Goal: Task Accomplishment & Management: Manage account settings

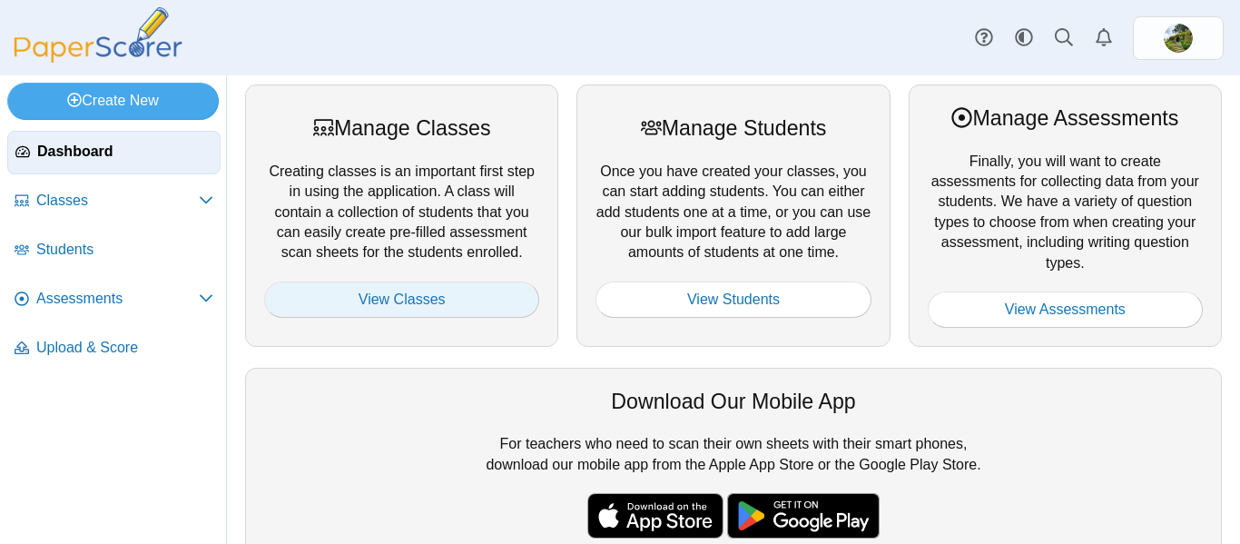
click at [404, 296] on link "View Classes" at bounding box center [401, 299] width 275 height 36
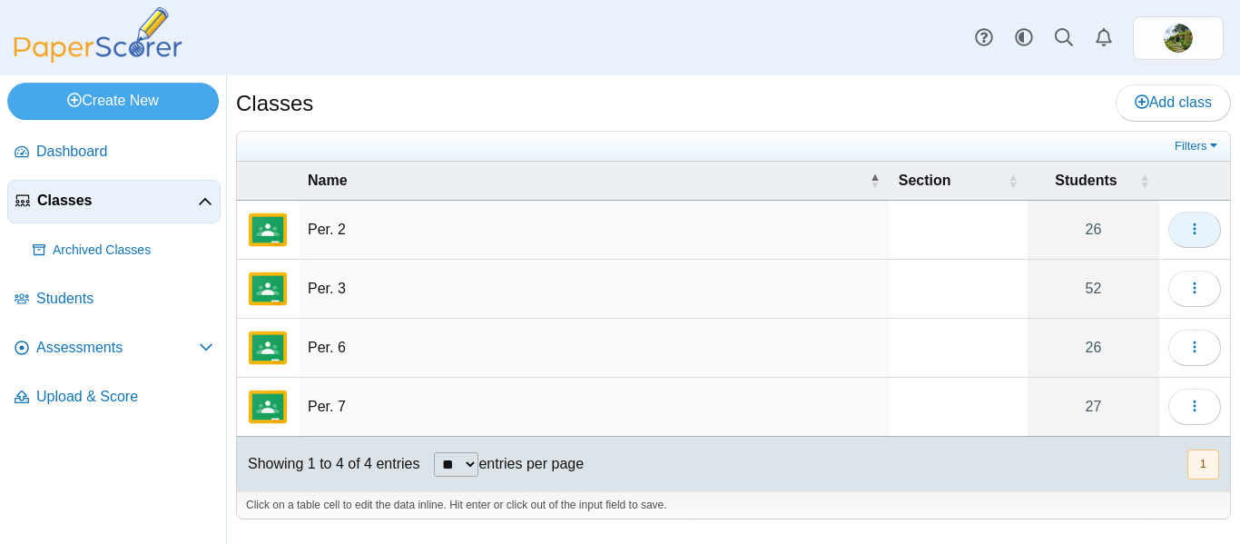
click at [1191, 224] on icon "button" at bounding box center [1194, 228] width 15 height 15
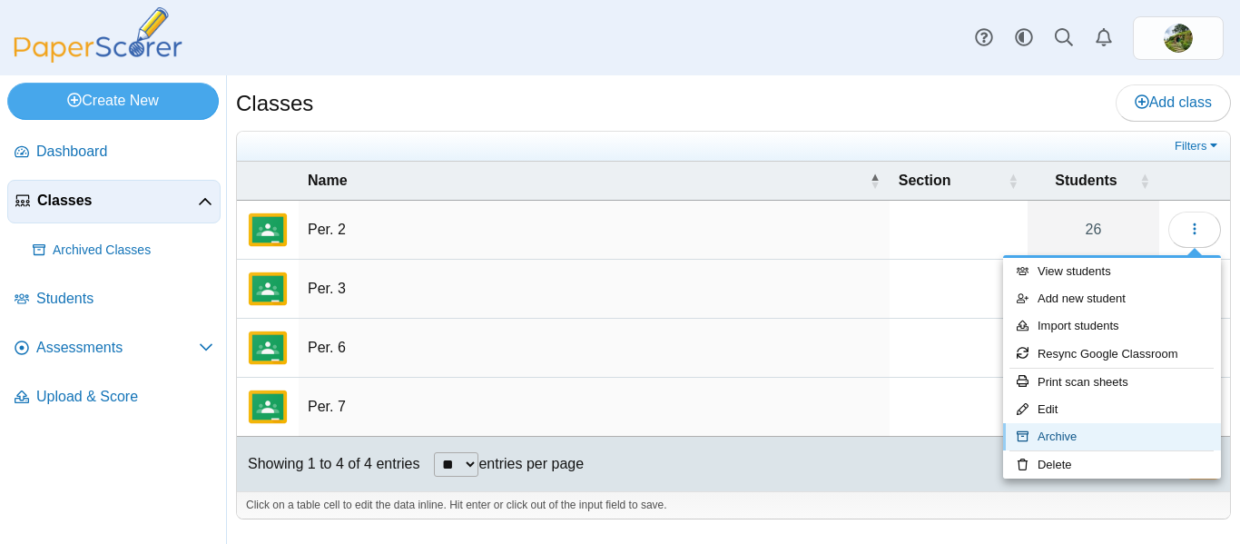
click at [1049, 436] on link "Archive" at bounding box center [1112, 436] width 218 height 27
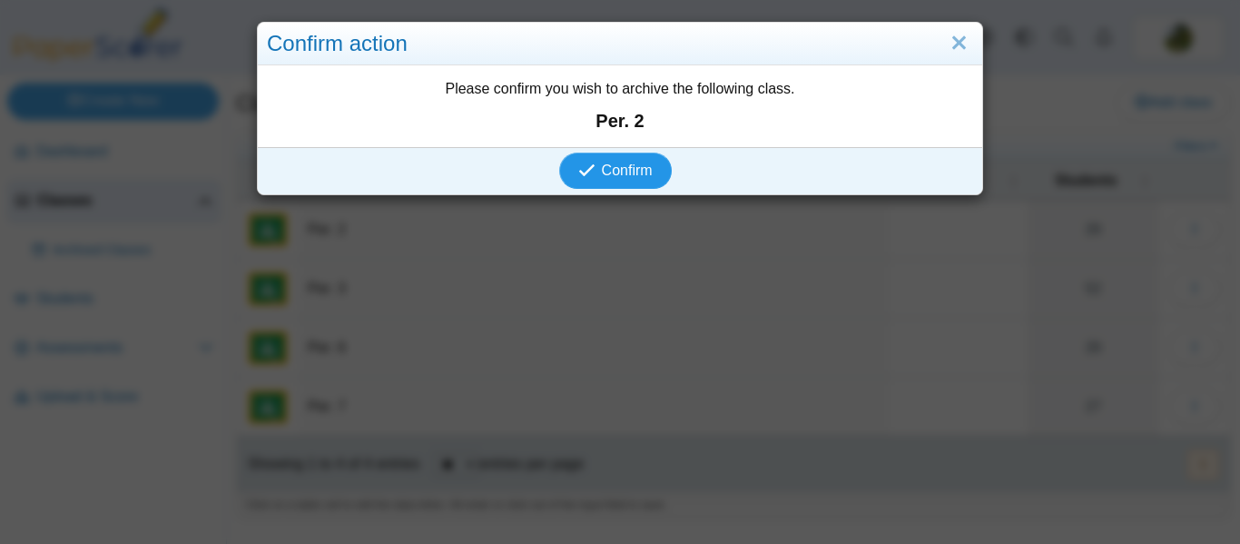
click at [629, 172] on span "Confirm" at bounding box center [627, 169] width 51 height 15
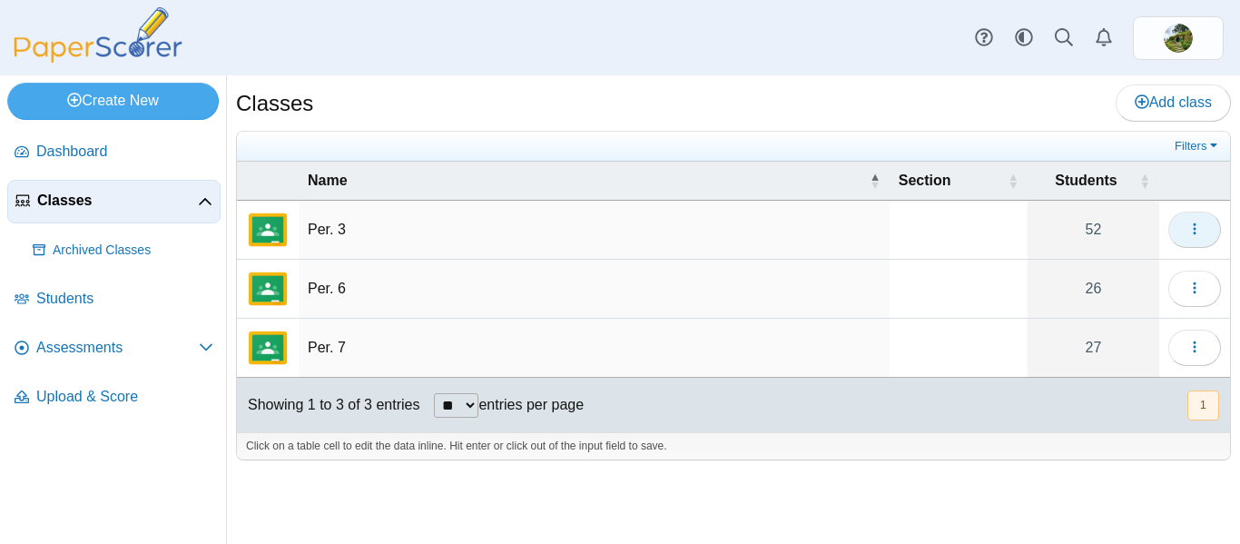
click at [1192, 232] on icon "button" at bounding box center [1194, 228] width 15 height 15
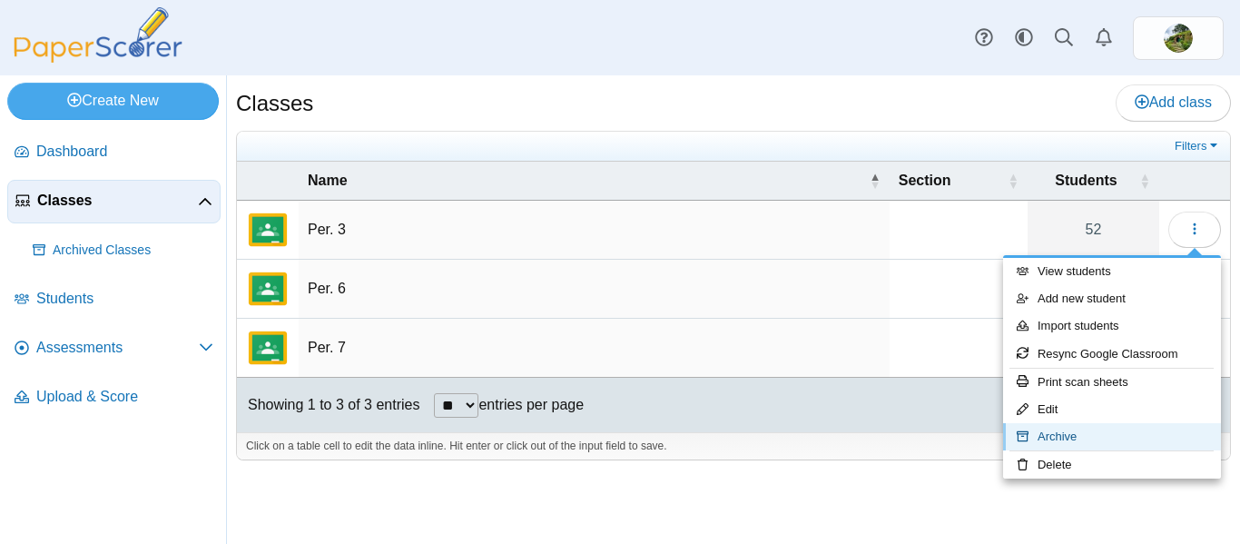
click at [1057, 433] on link "Archive" at bounding box center [1112, 436] width 218 height 27
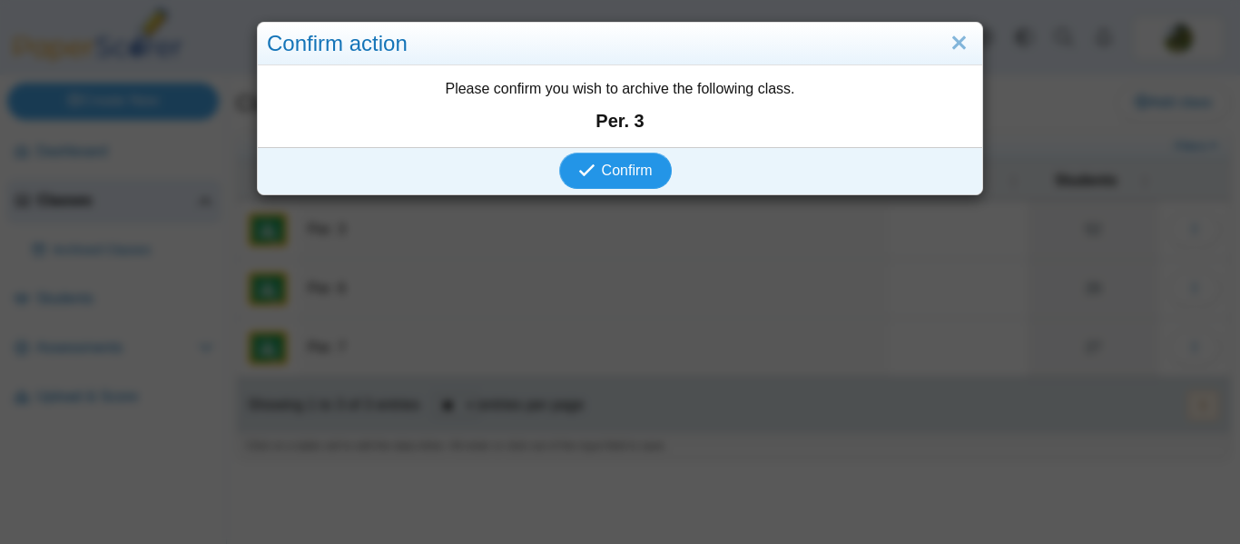
click at [633, 174] on span "Confirm" at bounding box center [627, 169] width 51 height 15
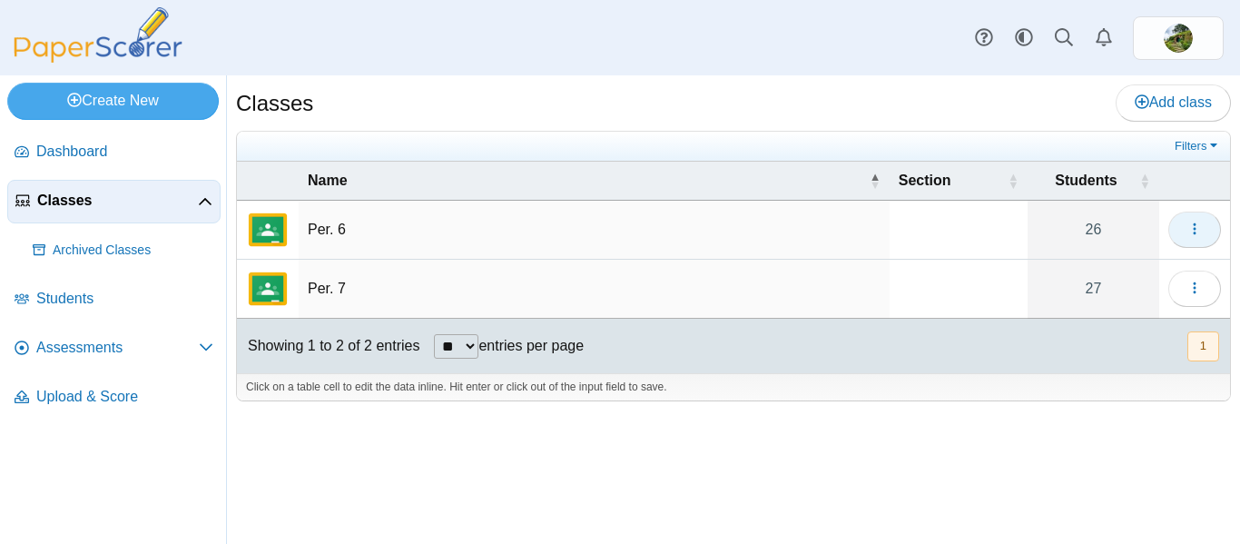
click at [1196, 232] on icon "button" at bounding box center [1194, 228] width 15 height 15
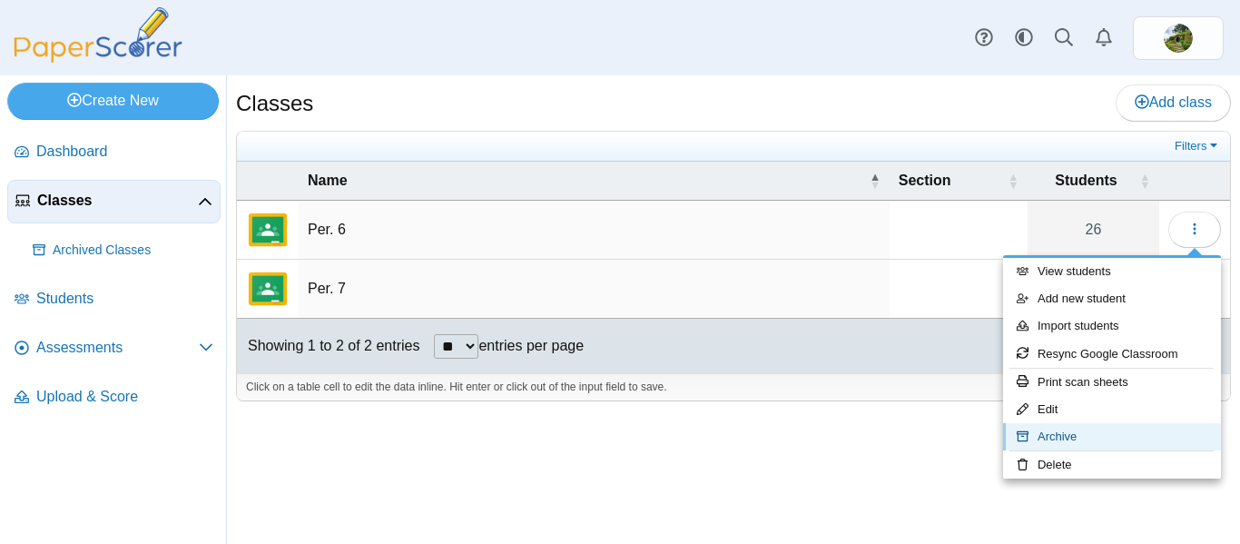
click at [1081, 431] on link "Archive" at bounding box center [1112, 436] width 218 height 27
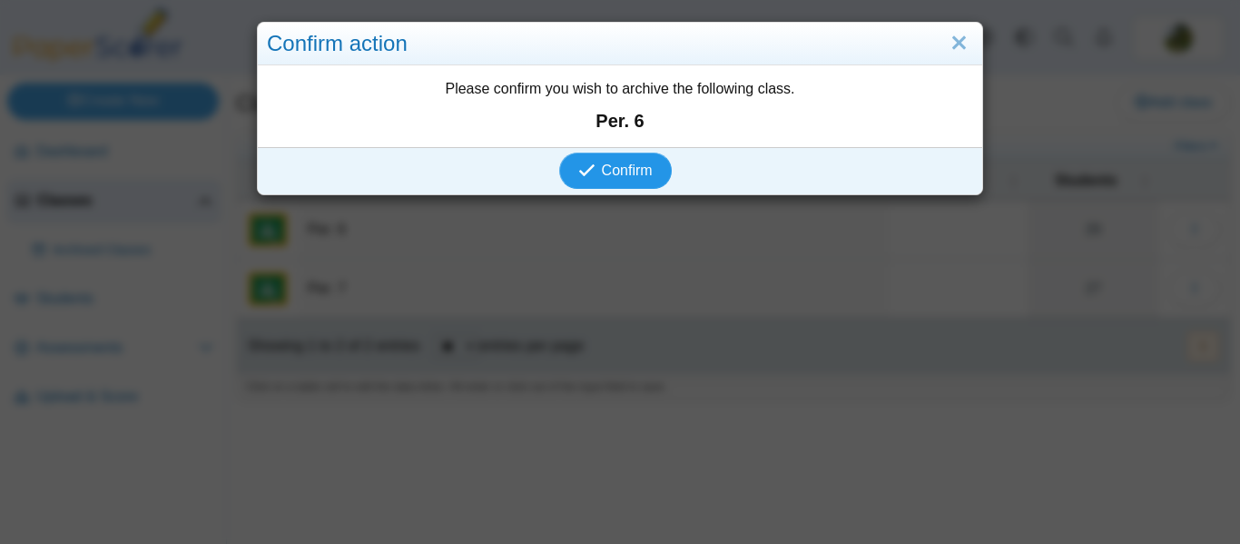
click at [603, 172] on span "Confirm" at bounding box center [627, 169] width 51 height 15
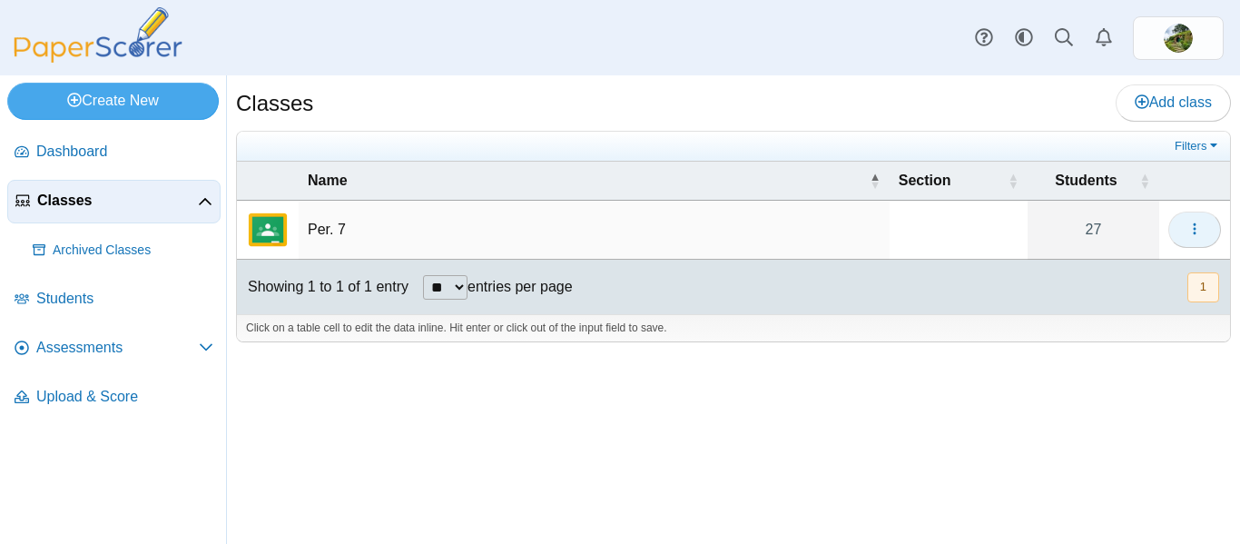
click at [1192, 230] on icon "button" at bounding box center [1194, 228] width 15 height 15
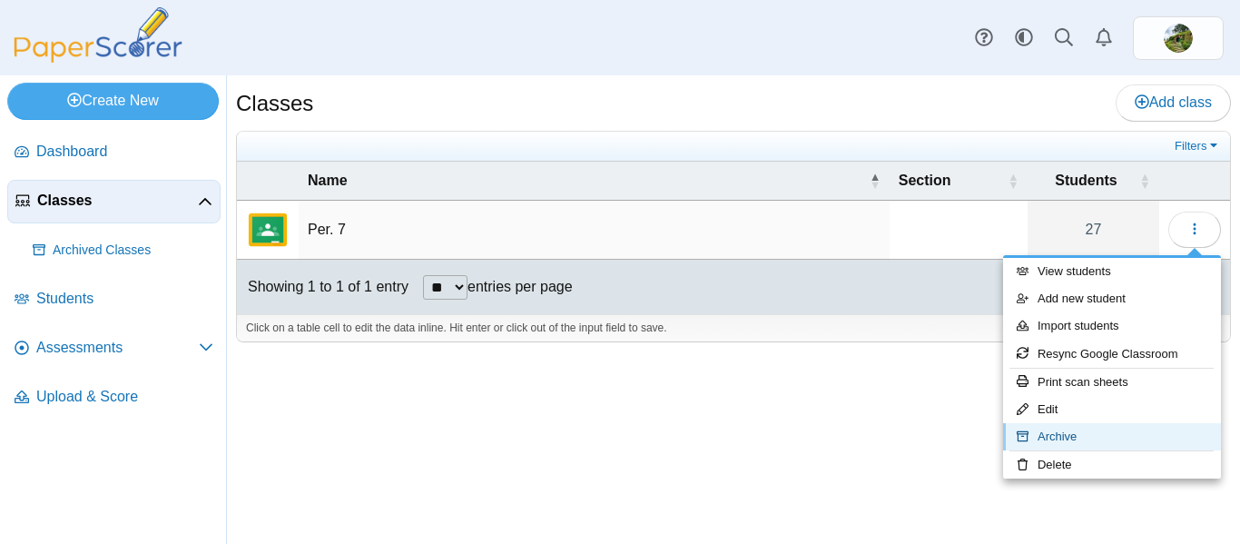
click at [1091, 433] on link "Archive" at bounding box center [1112, 436] width 218 height 27
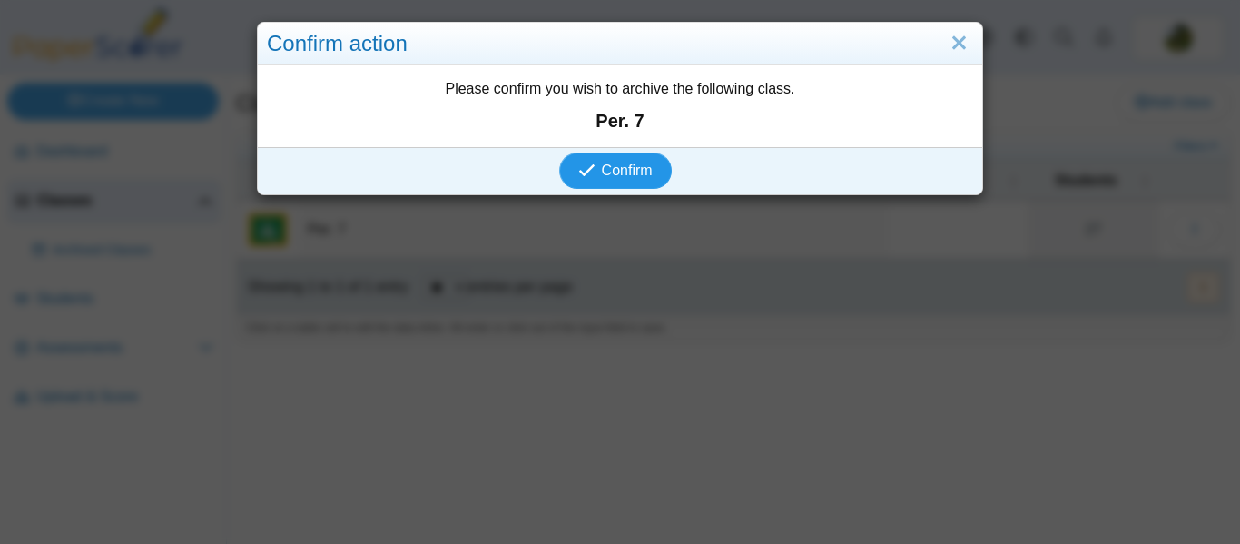
click at [659, 170] on button "Confirm" at bounding box center [615, 170] width 112 height 36
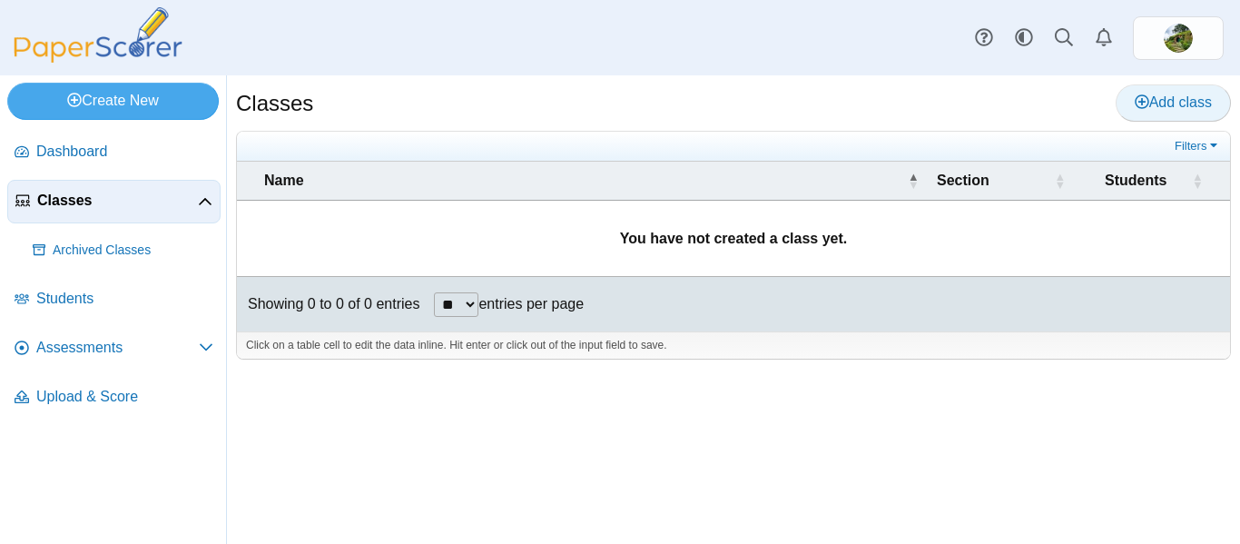
click at [1159, 110] on span "Add class" at bounding box center [1172, 101] width 77 height 15
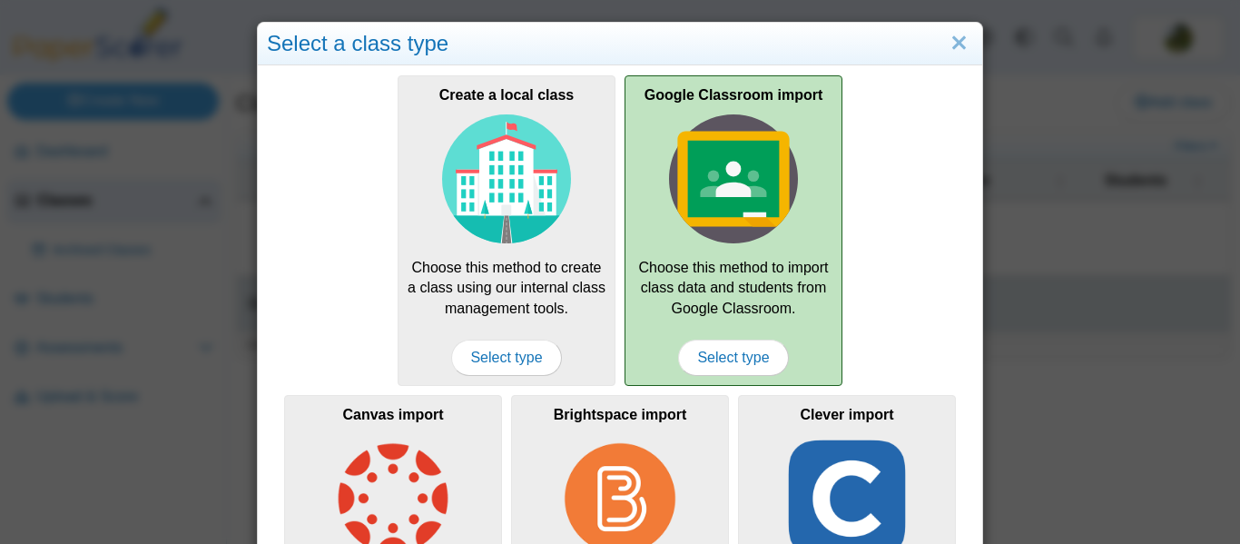
click at [716, 288] on div "Google Classroom import Choose this method to import class data and students fr…" at bounding box center [733, 230] width 218 height 310
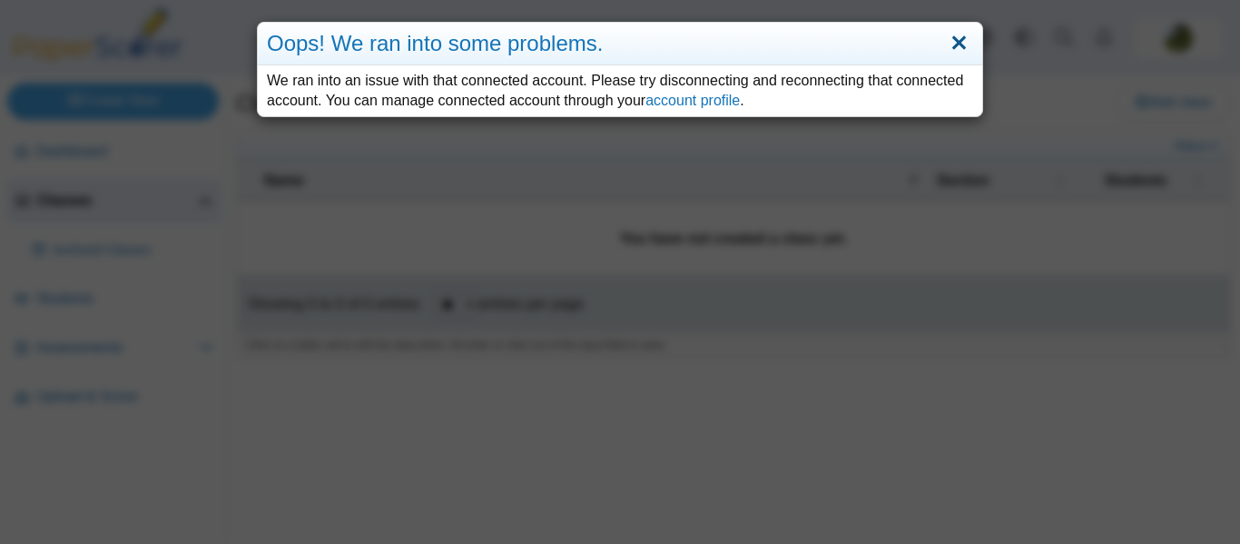
click at [955, 40] on link "Close" at bounding box center [959, 43] width 28 height 31
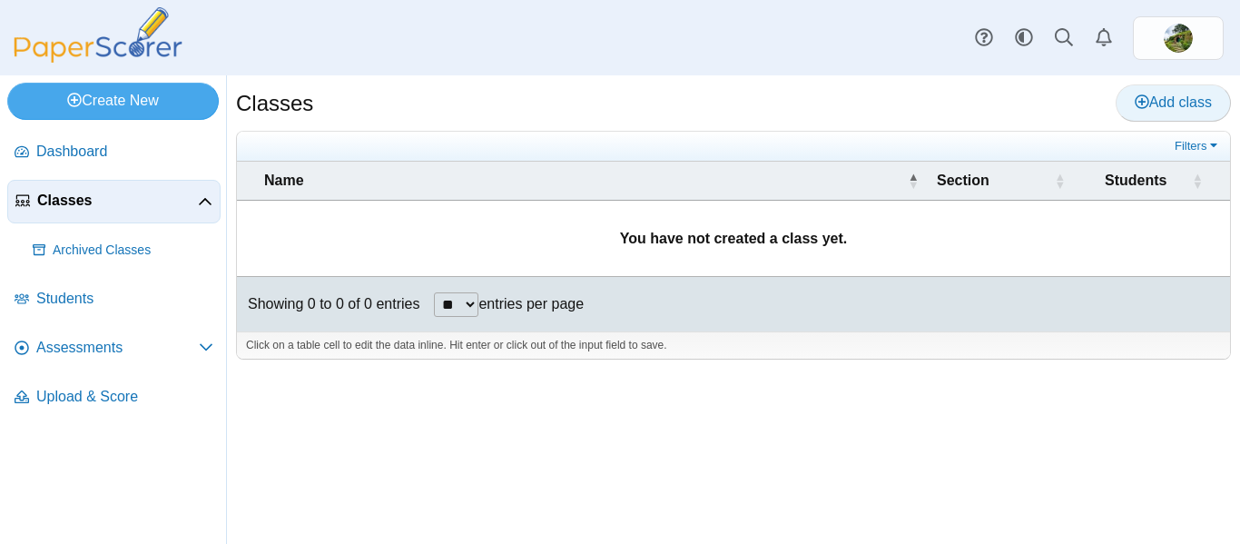
click at [1151, 104] on span "Add class" at bounding box center [1172, 101] width 77 height 15
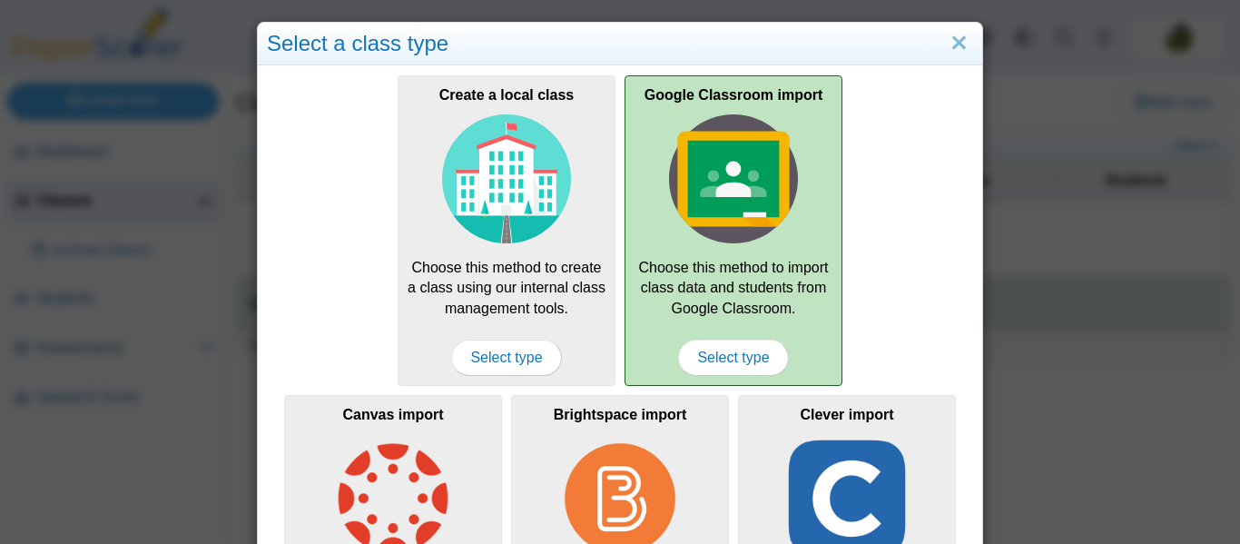
click at [769, 250] on div "Google Classroom import Choose this method to import class data and students fr…" at bounding box center [733, 230] width 218 height 310
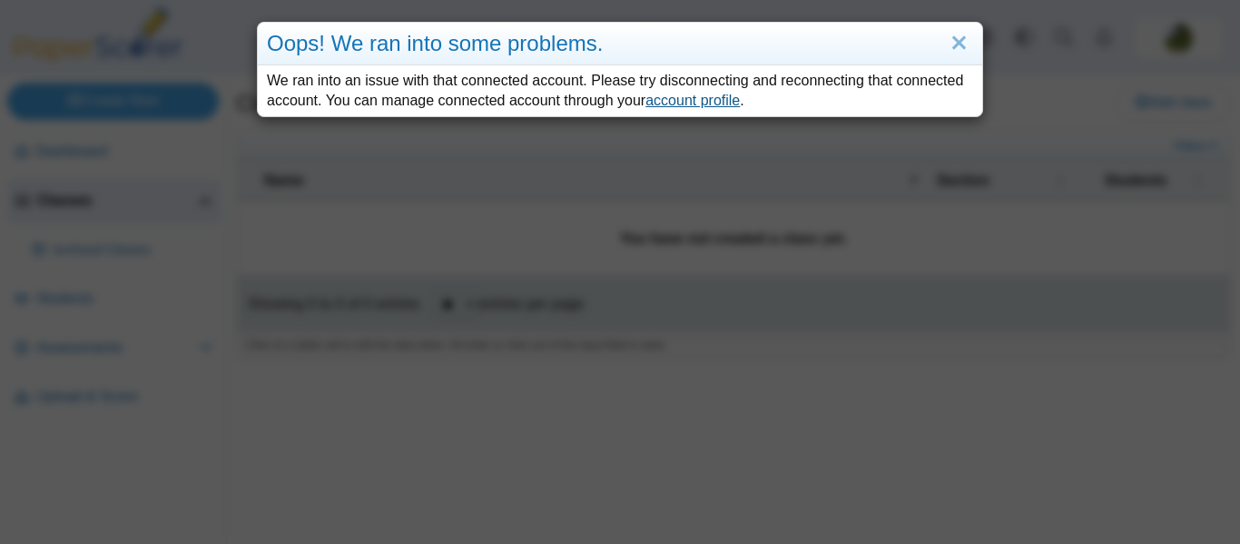
click at [700, 99] on link "account profile" at bounding box center [692, 100] width 94 height 15
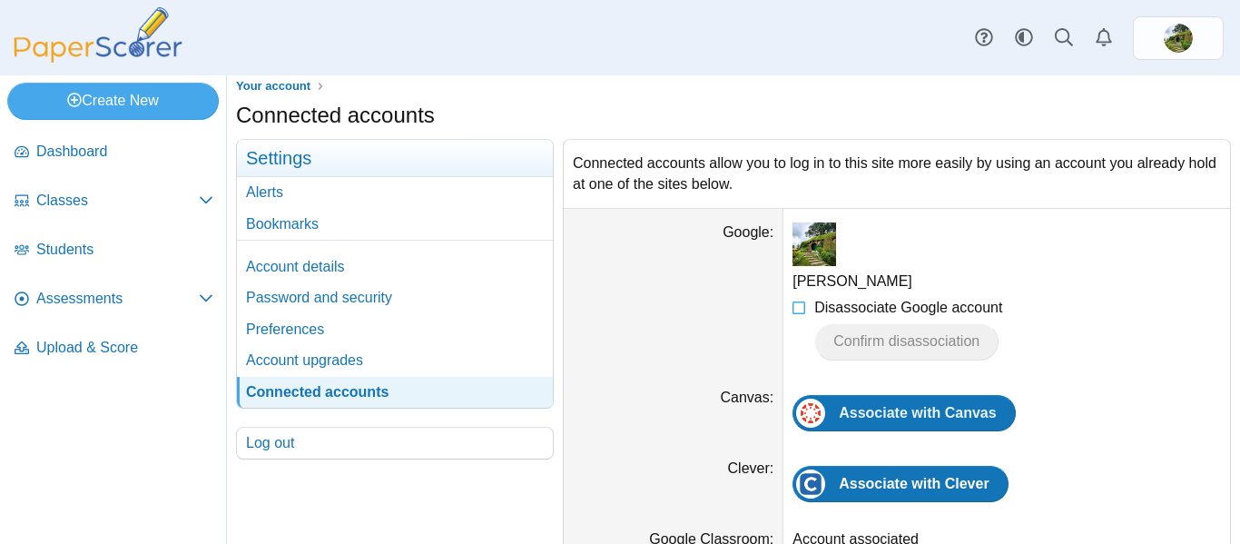
scroll to position [9, 0]
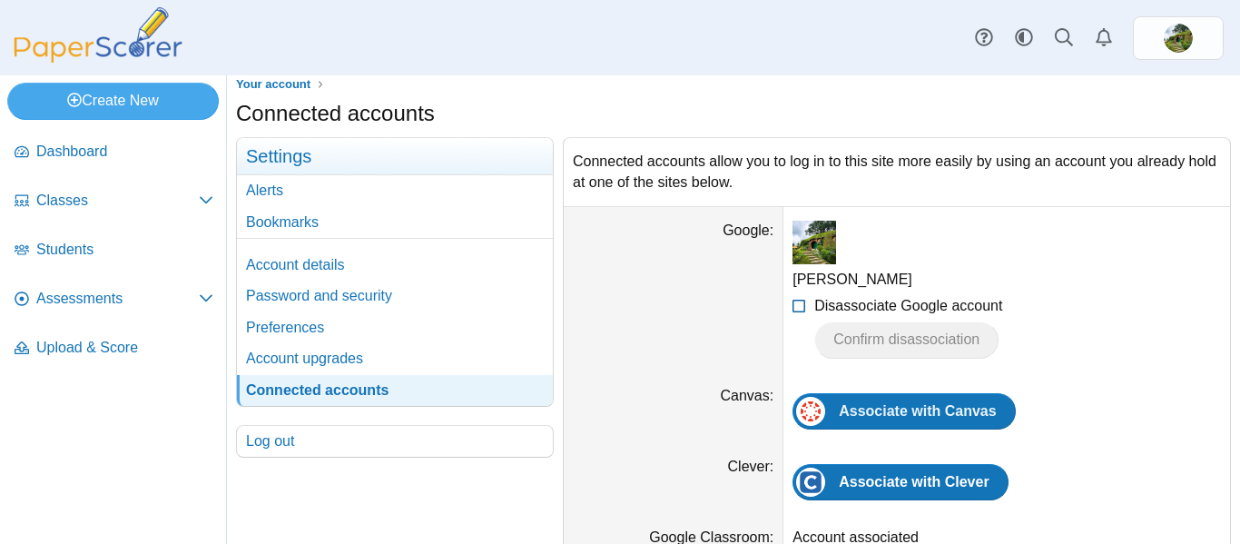
click at [907, 313] on span "Disassociate Google account" at bounding box center [908, 305] width 188 height 15
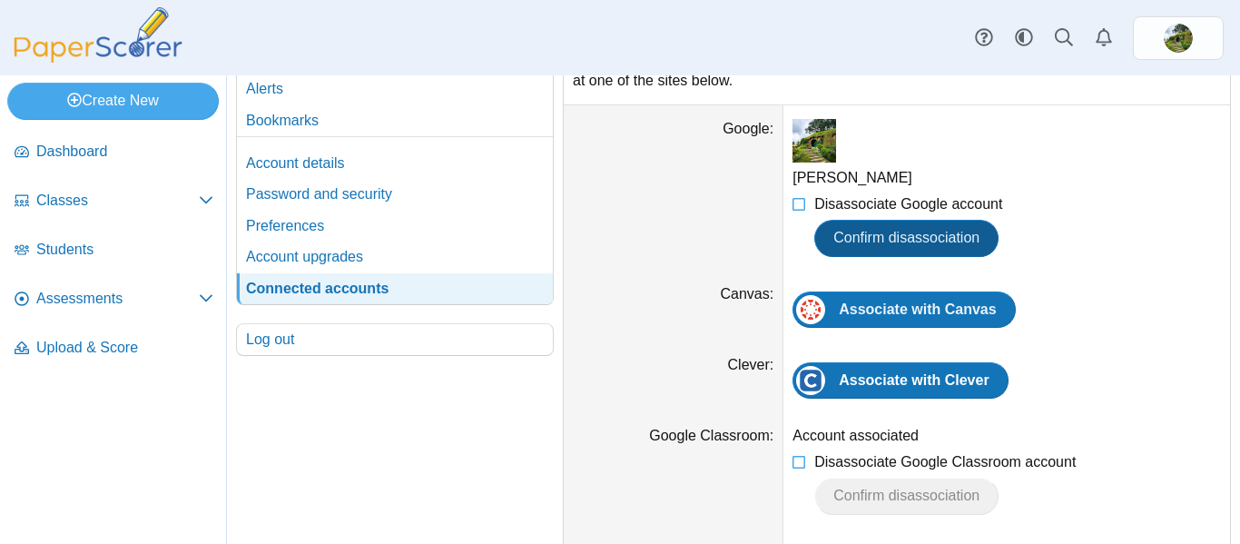
scroll to position [0, 0]
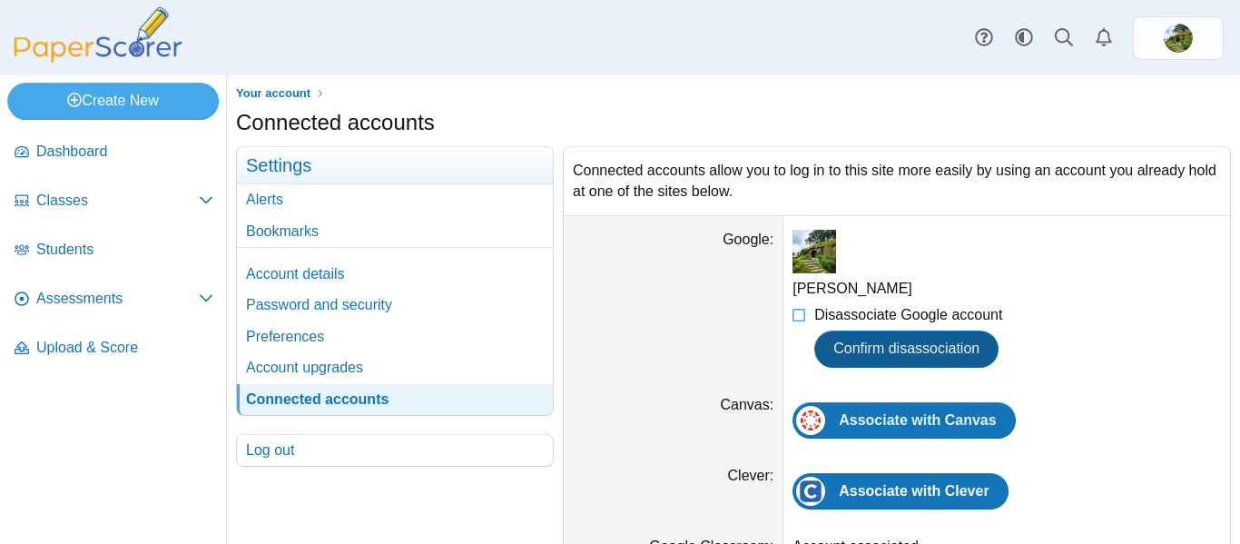
click at [891, 348] on span "Confirm disassociation" at bounding box center [906, 347] width 146 height 15
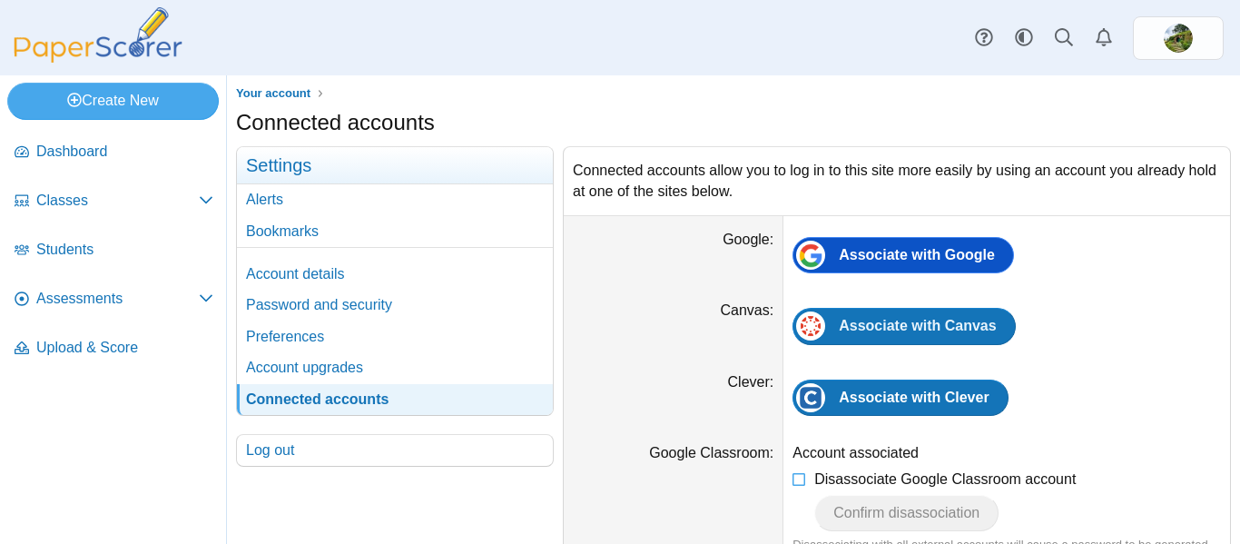
click at [943, 267] on link "Associate with Google" at bounding box center [902, 255] width 221 height 36
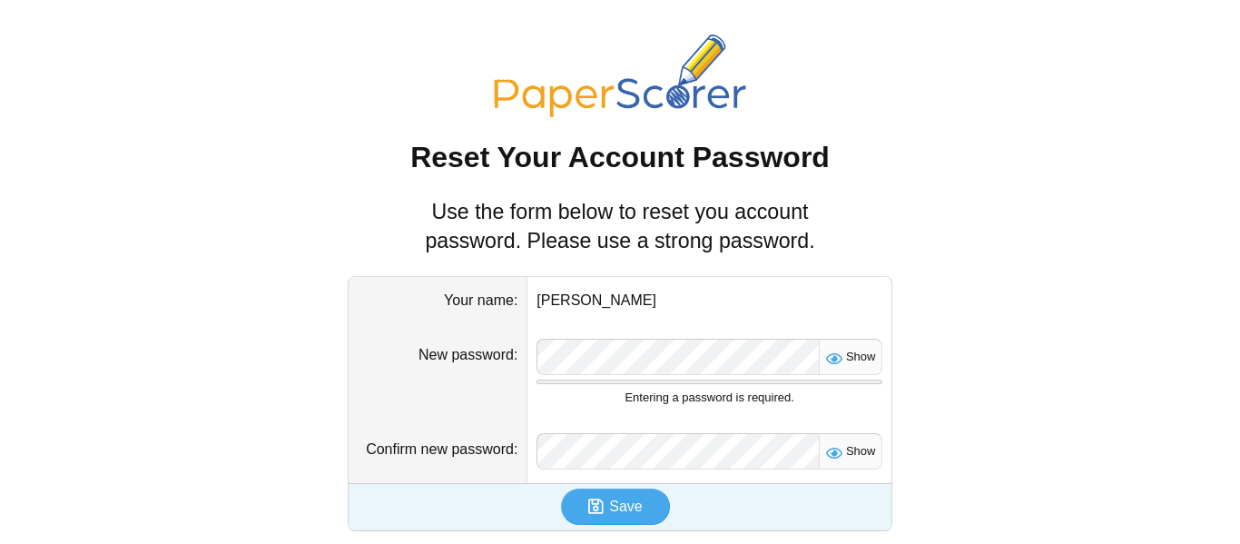
scroll to position [15, 0]
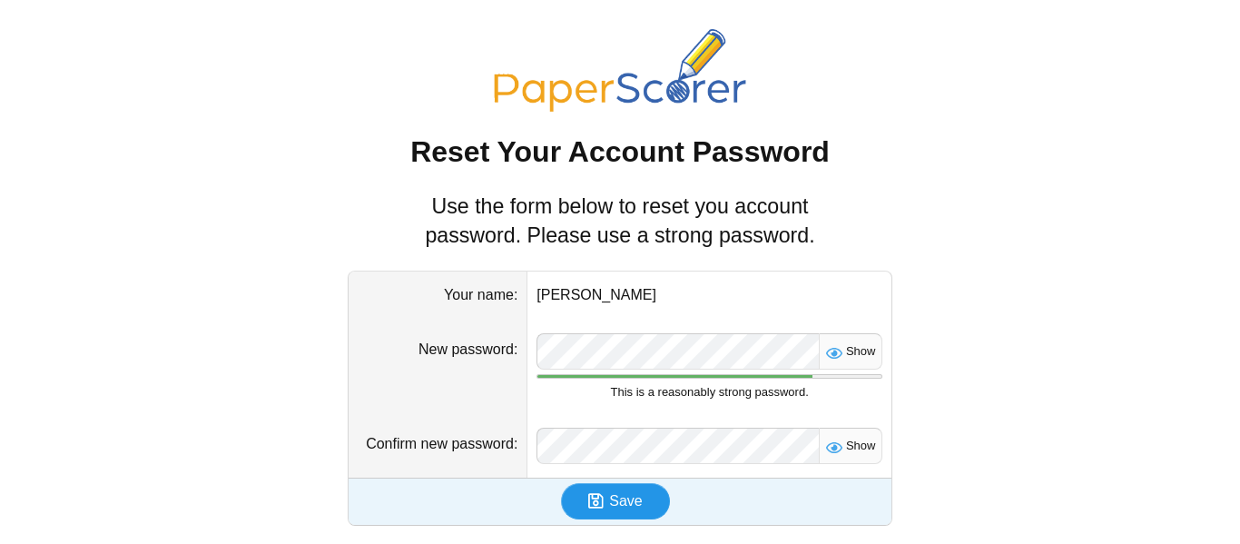
click at [652, 504] on button "Save" at bounding box center [615, 501] width 109 height 36
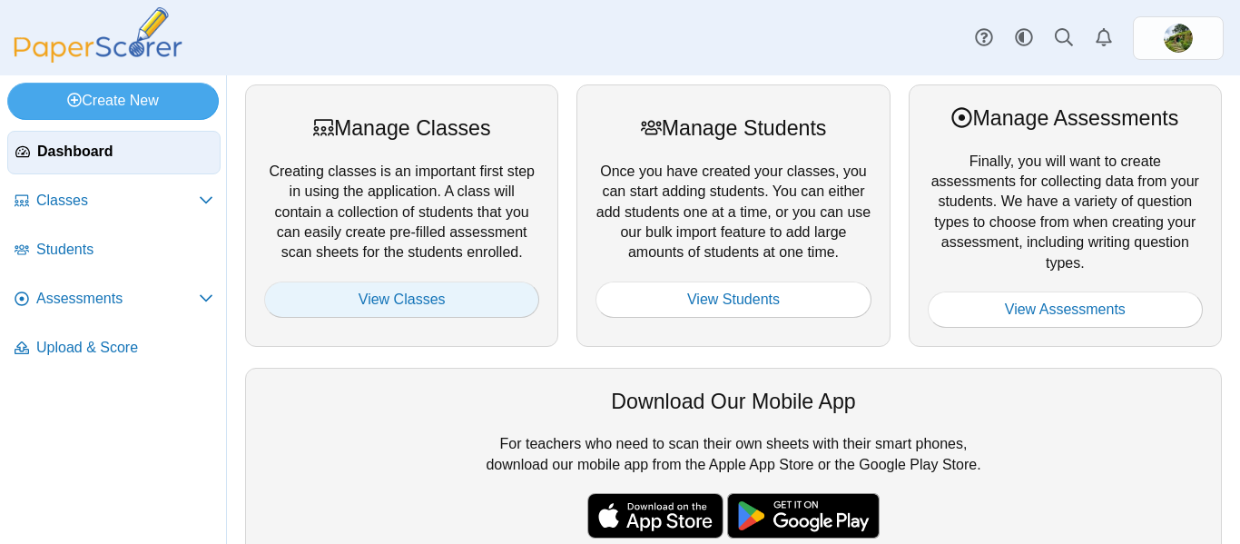
click at [361, 307] on link "View Classes" at bounding box center [401, 299] width 275 height 36
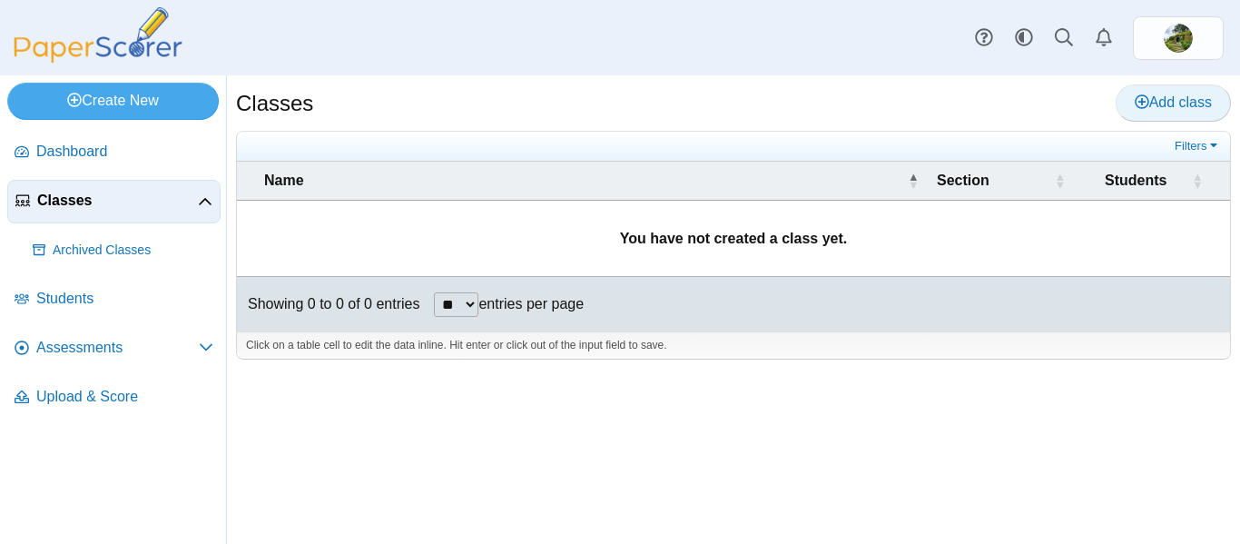
click at [1197, 110] on span "Add class" at bounding box center [1172, 101] width 77 height 15
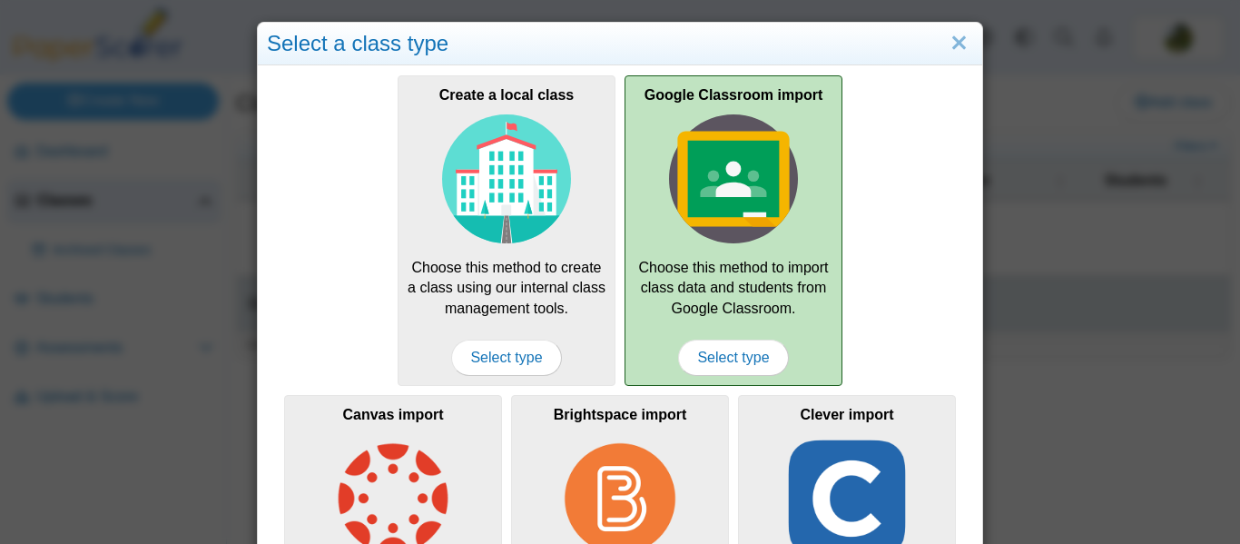
click at [766, 295] on div "Google Classroom import Choose this method to import class data and students fr…" at bounding box center [733, 230] width 218 height 310
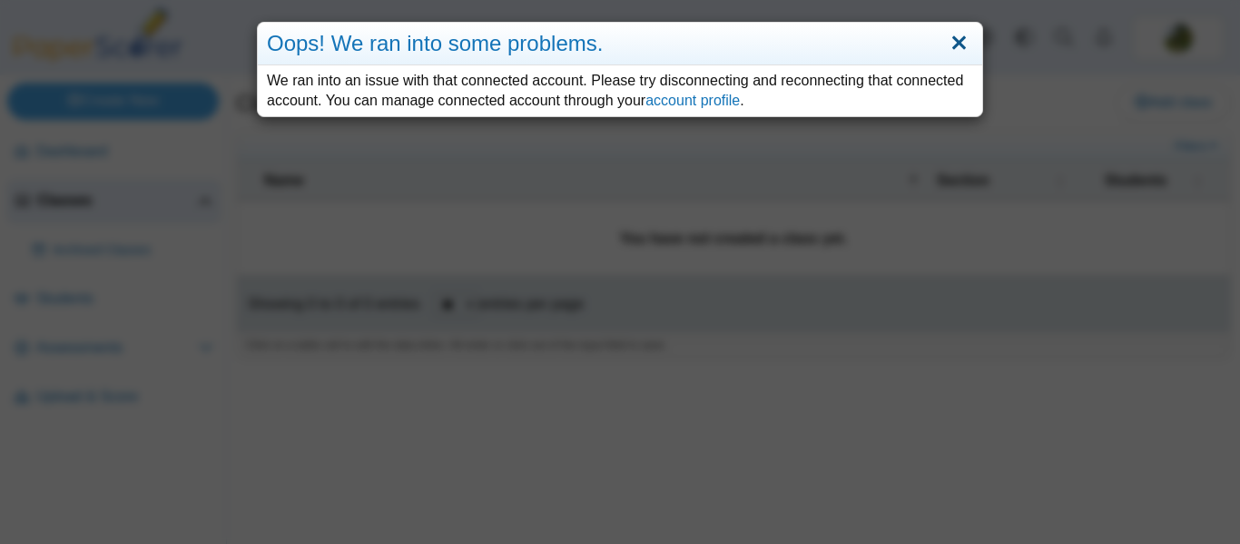
click at [951, 47] on link "Close" at bounding box center [959, 43] width 28 height 31
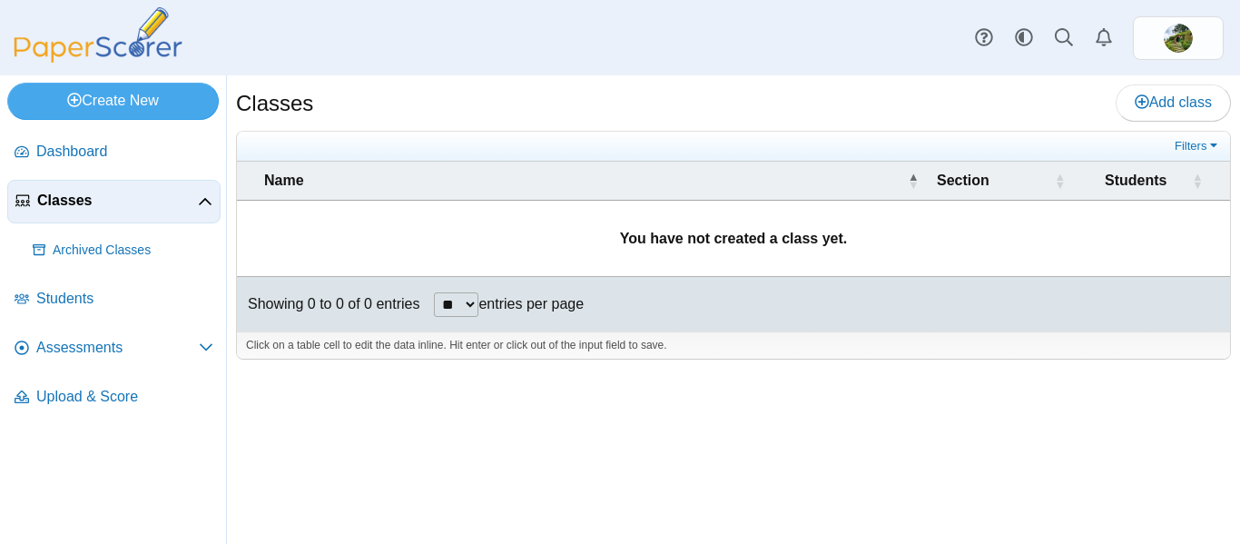
click at [94, 215] on link "Classes" at bounding box center [113, 202] width 213 height 44
click at [78, 244] on span "Archived Classes" at bounding box center [133, 250] width 161 height 18
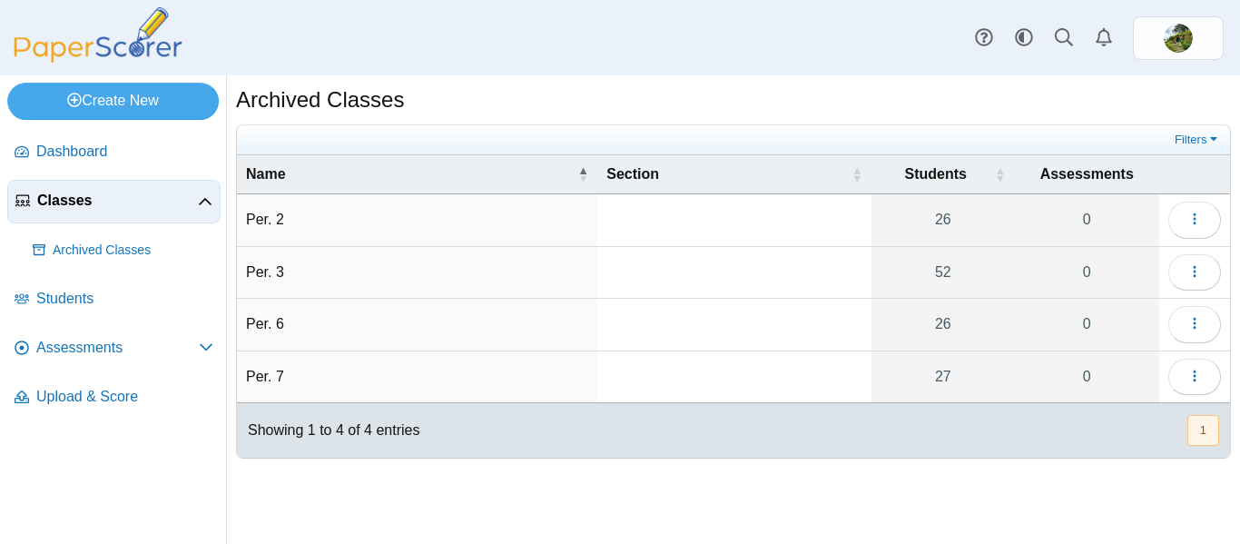
click at [107, 198] on span "Classes" at bounding box center [117, 201] width 161 height 20
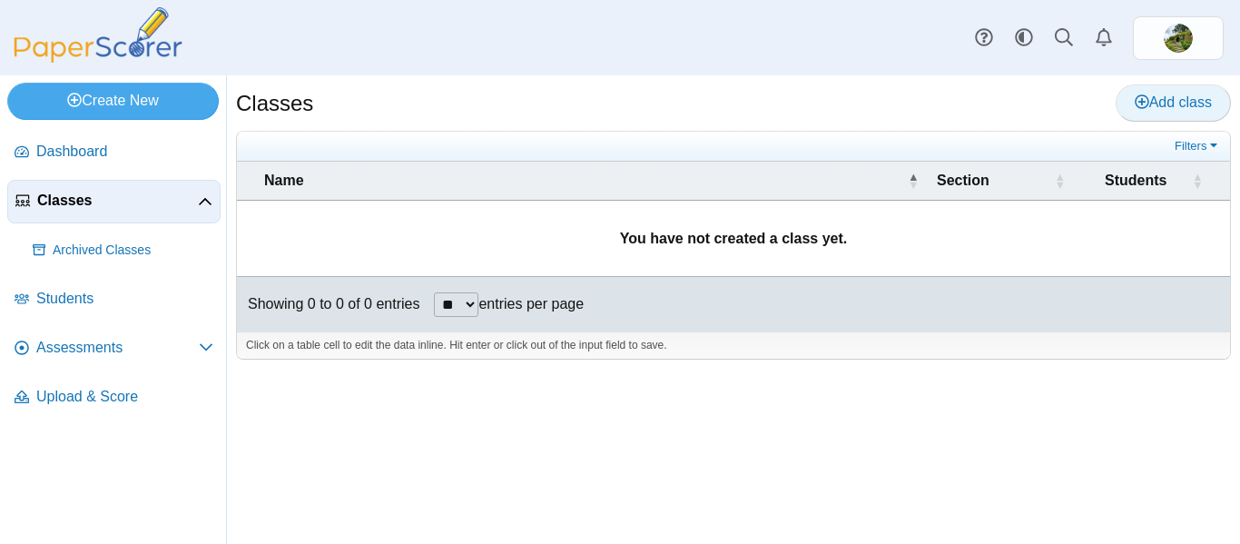
click at [1128, 94] on link "Add class" at bounding box center [1172, 102] width 115 height 36
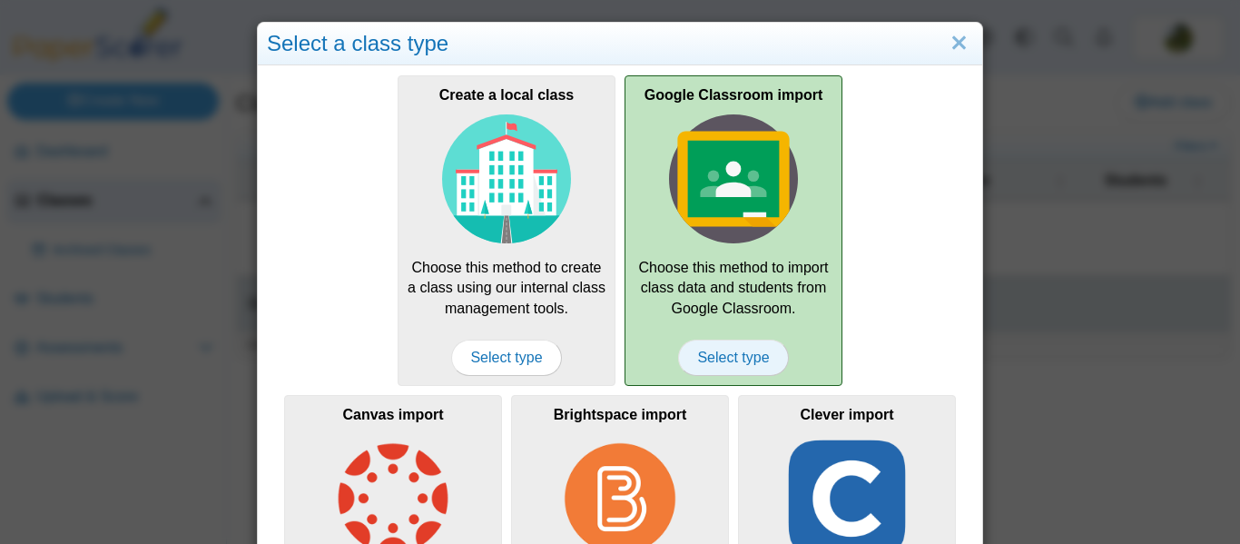
click at [743, 357] on span "Select type" at bounding box center [733, 357] width 110 height 36
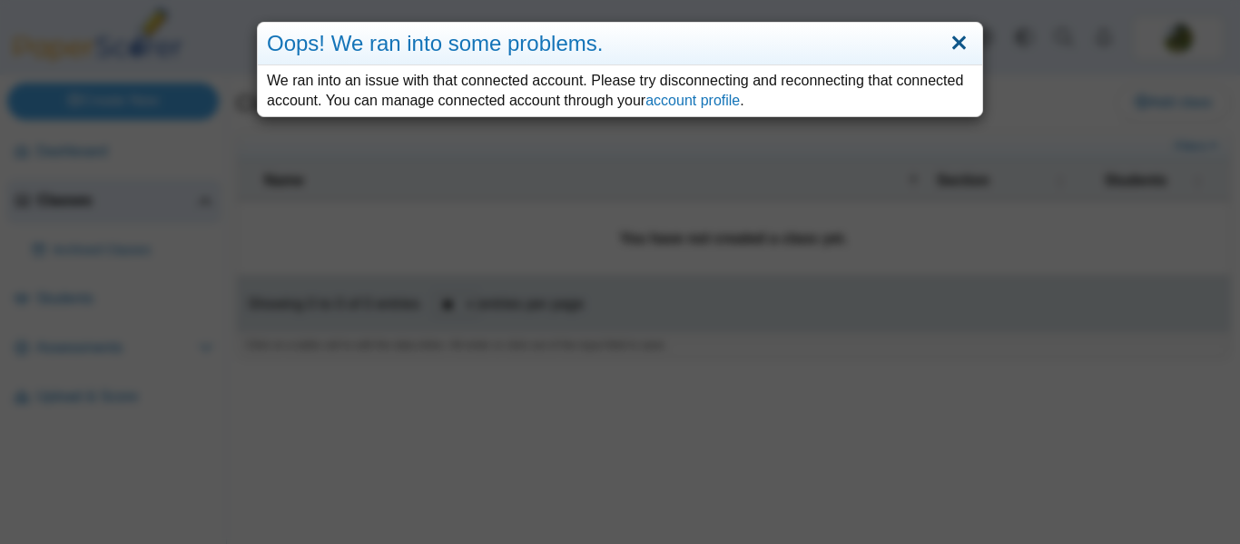
click at [947, 43] on link "Close" at bounding box center [959, 43] width 28 height 31
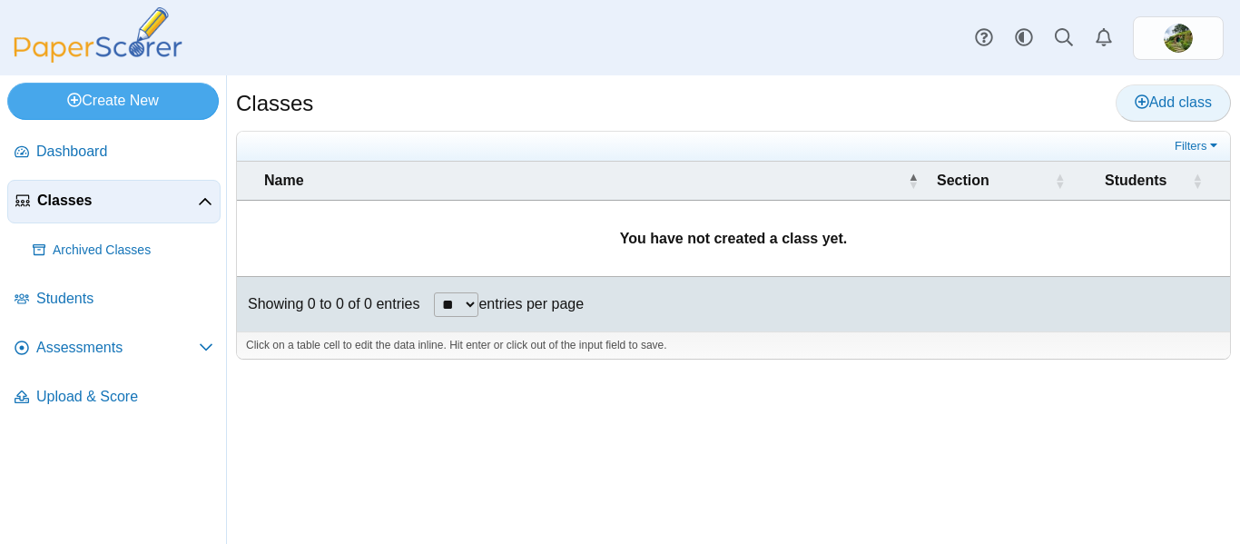
click at [1134, 99] on icon at bounding box center [1141, 101] width 15 height 15
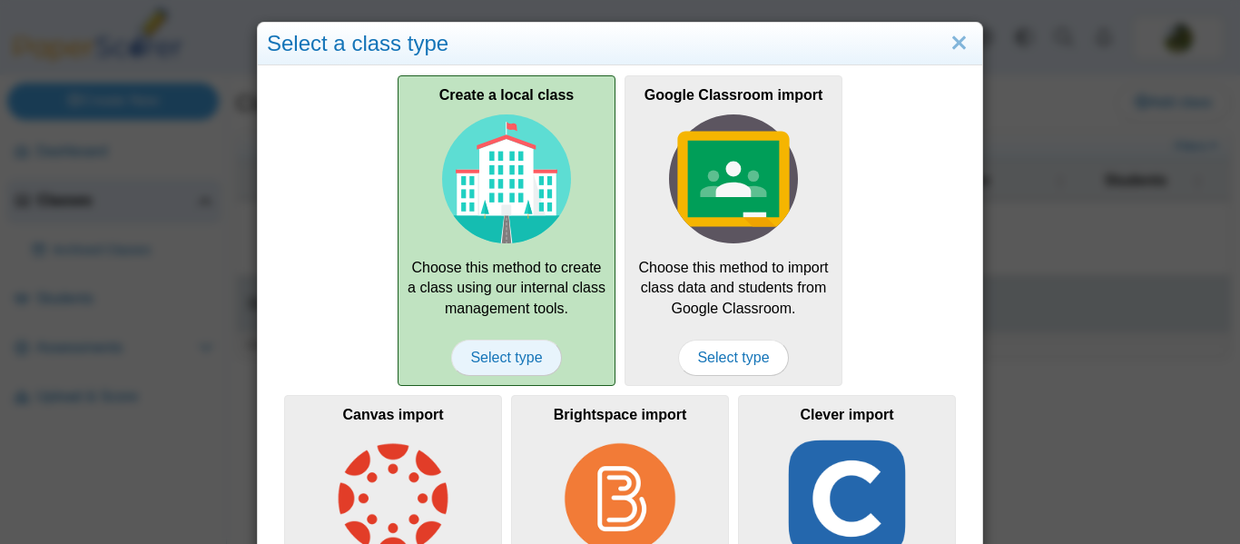
click at [528, 351] on span "Select type" at bounding box center [506, 357] width 110 height 36
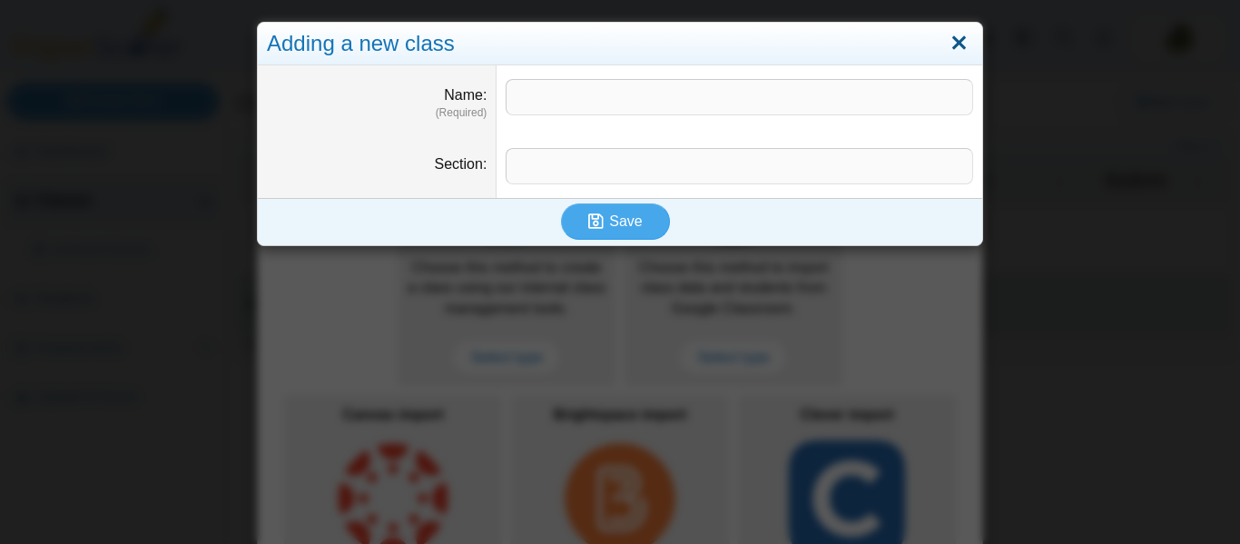
click at [949, 35] on link "Close" at bounding box center [959, 43] width 28 height 31
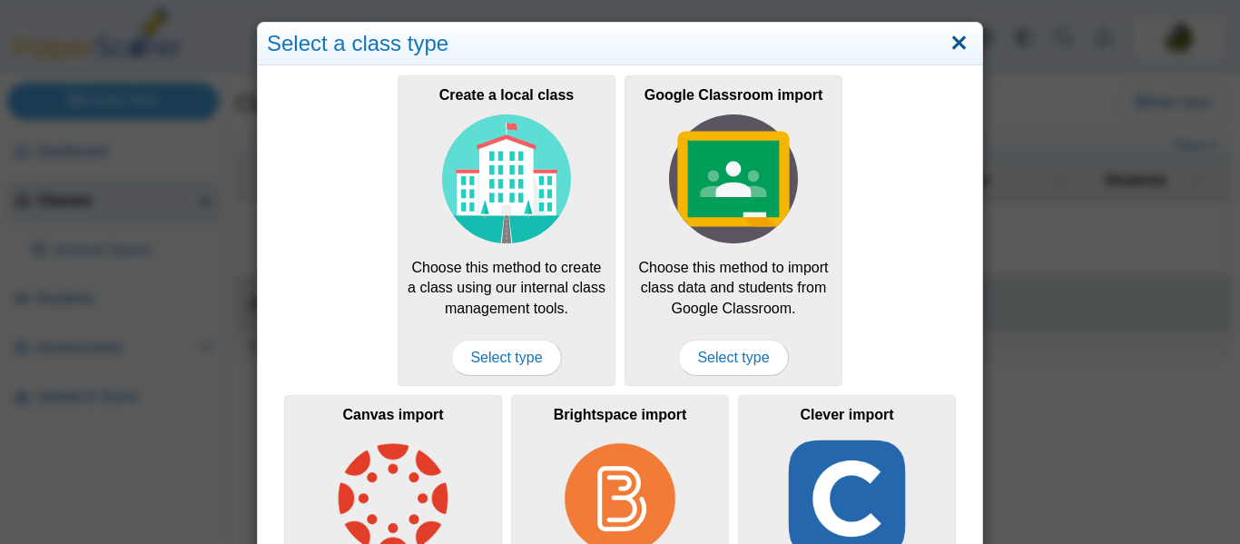
click at [963, 45] on link "Close" at bounding box center [959, 43] width 28 height 31
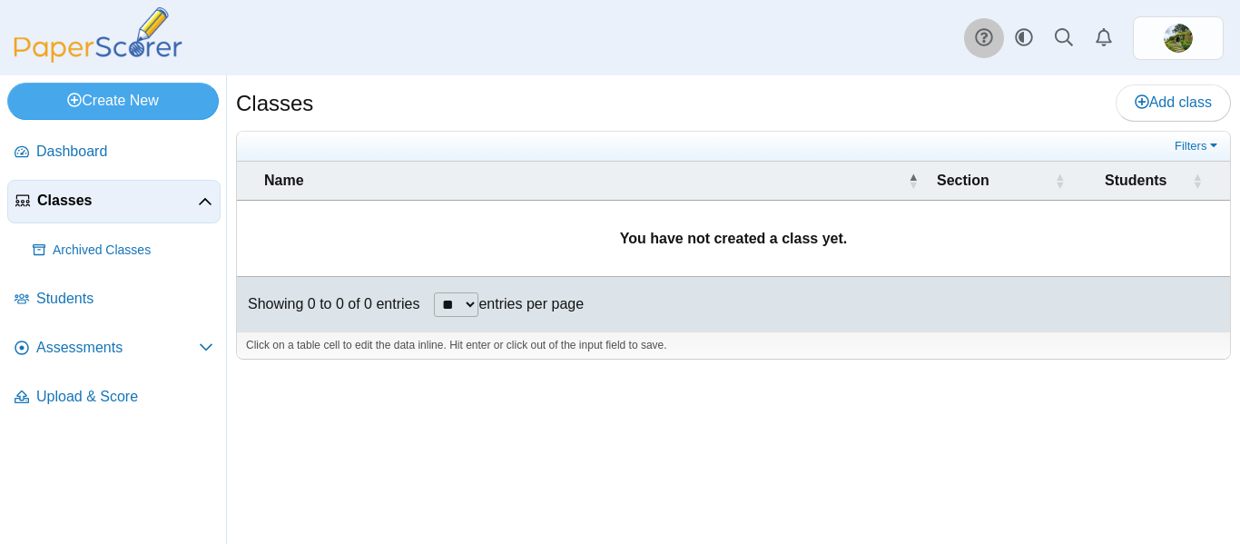
click at [988, 42] on icon at bounding box center [984, 37] width 18 height 18
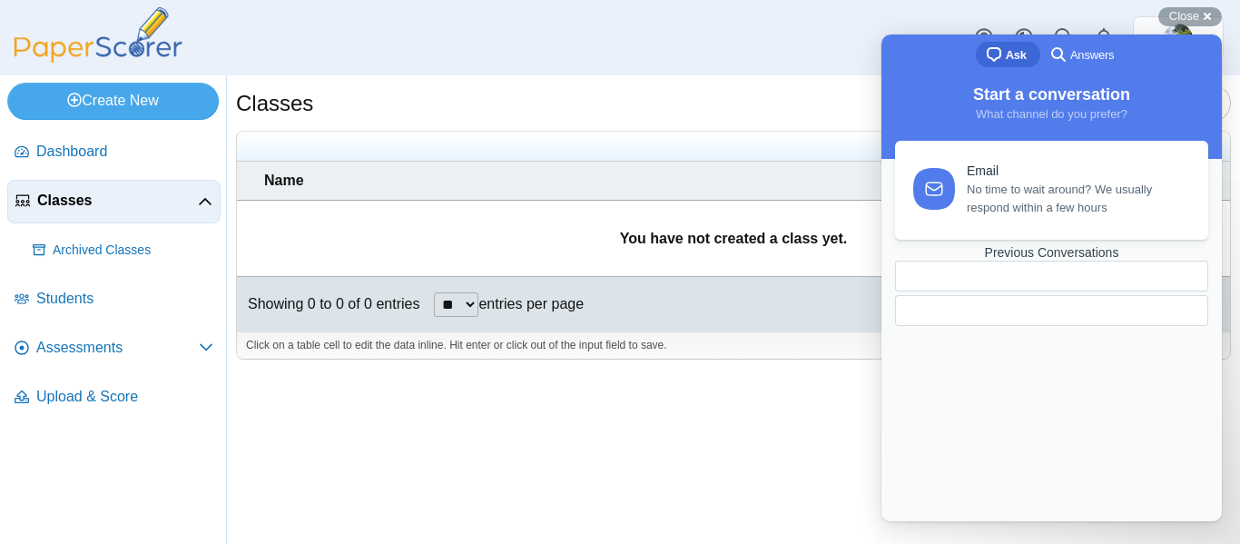
click at [827, 75] on div "Dashboard Classes Archived classes Students Assessments" at bounding box center [620, 37] width 1240 height 75
click at [855, 61] on div "Dashboard Classes Archived classes Students Assessments" at bounding box center [620, 37] width 1240 height 75
click at [806, 417] on div "Classes Add class Filters ** **" at bounding box center [733, 309] width 1013 height 468
drag, startPoint x: 1012, startPoint y: 56, endPoint x: 1074, endPoint y: 40, distance: 63.8
click at [1013, 56] on span "Ask" at bounding box center [1015, 55] width 21 height 18
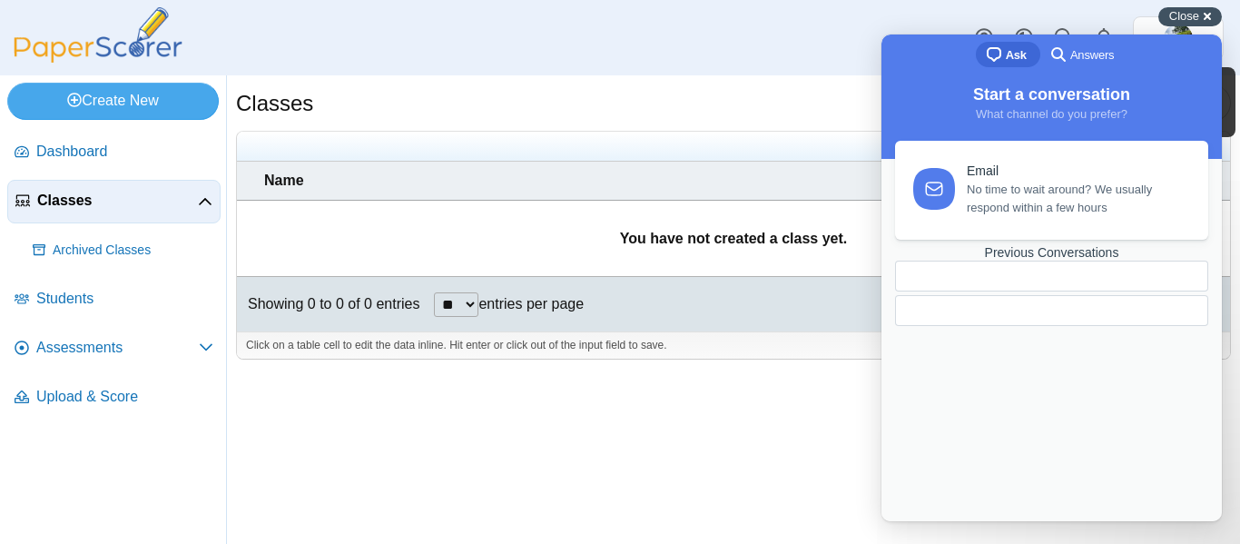
click at [1187, 19] on span "Close" at bounding box center [1184, 16] width 30 height 14
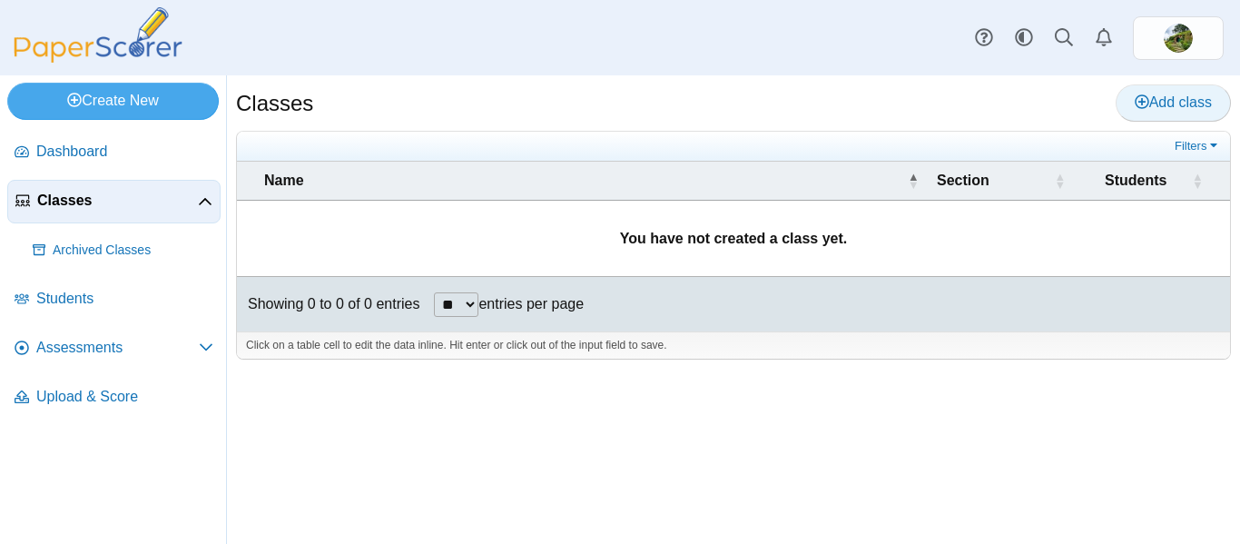
click at [1162, 98] on span "Add class" at bounding box center [1172, 101] width 77 height 15
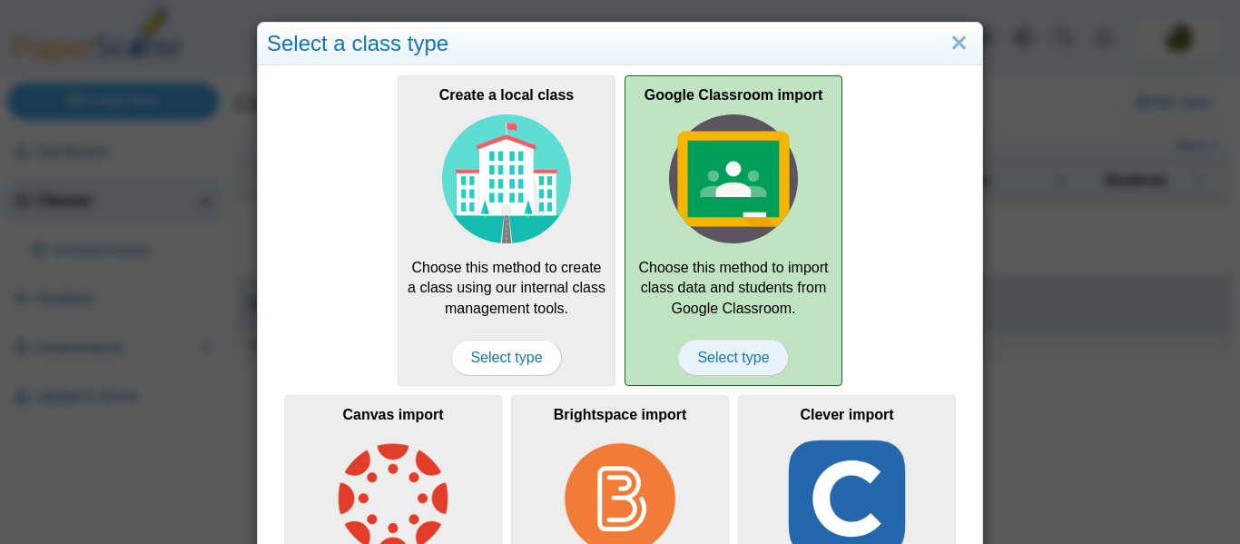
click at [761, 356] on span "Select type" at bounding box center [733, 357] width 110 height 36
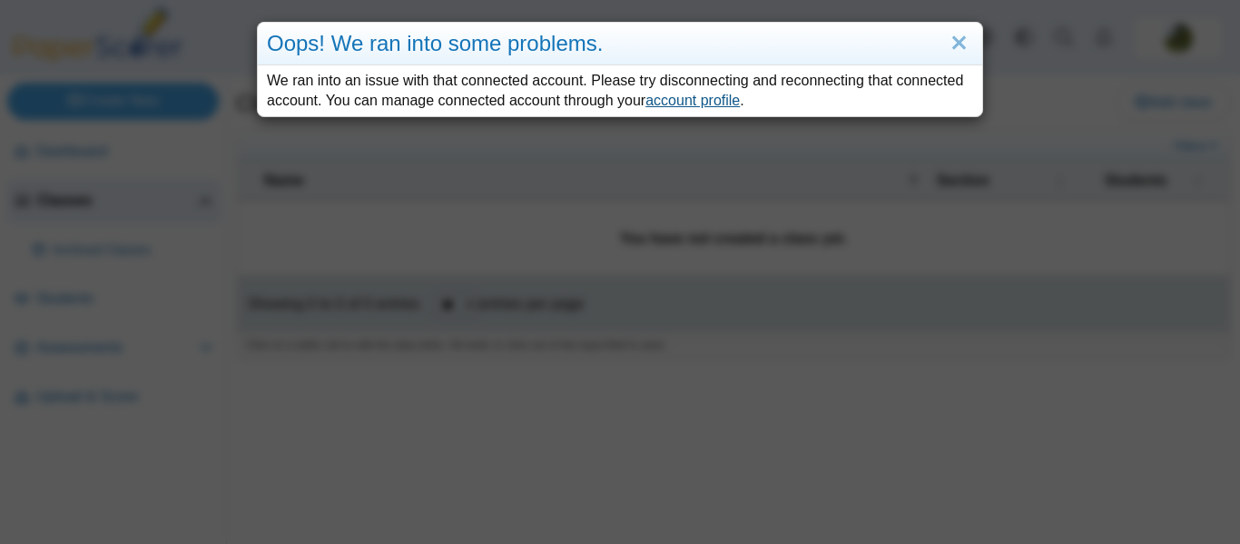
click at [672, 98] on link "account profile" at bounding box center [692, 100] width 94 height 15
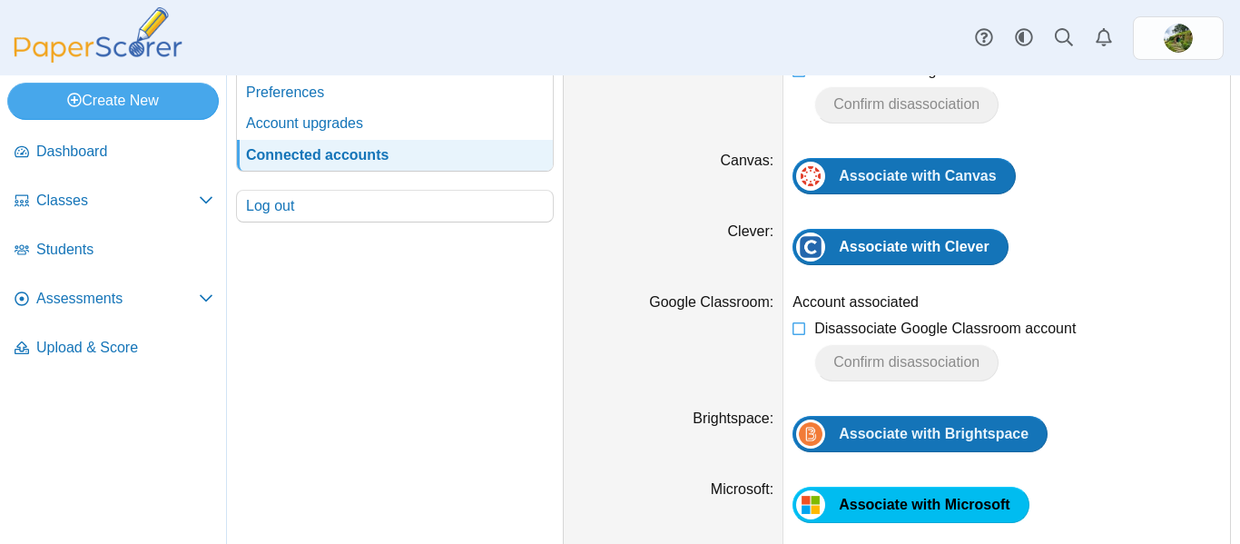
scroll to position [327, 0]
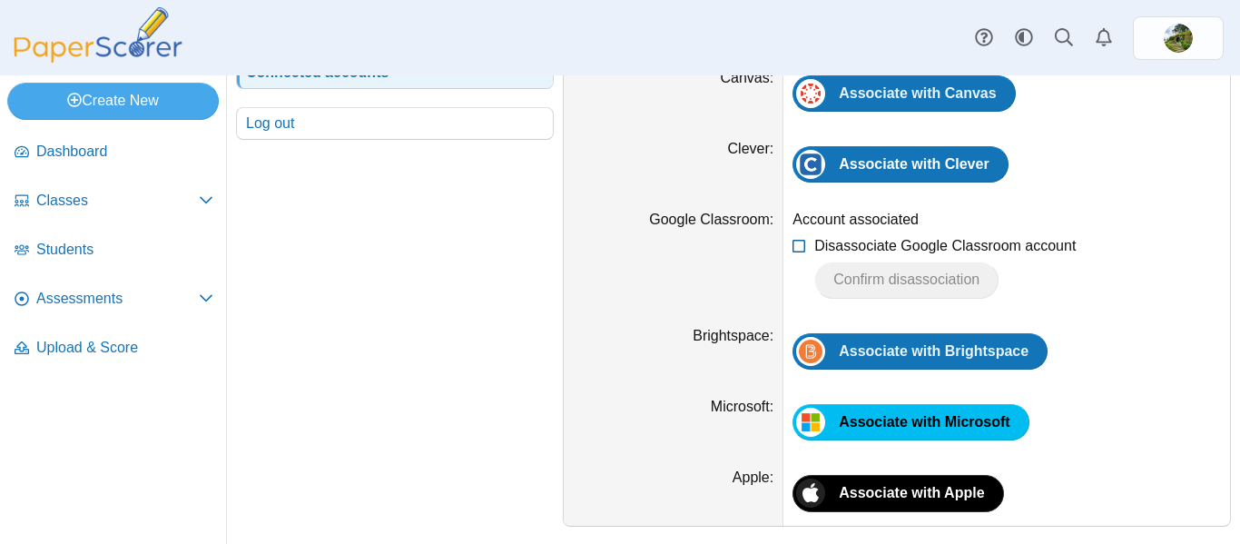
drag, startPoint x: 798, startPoint y: 244, endPoint x: 803, endPoint y: 252, distance: 9.8
click at [803, 249] on icon at bounding box center [799, 242] width 15 height 13
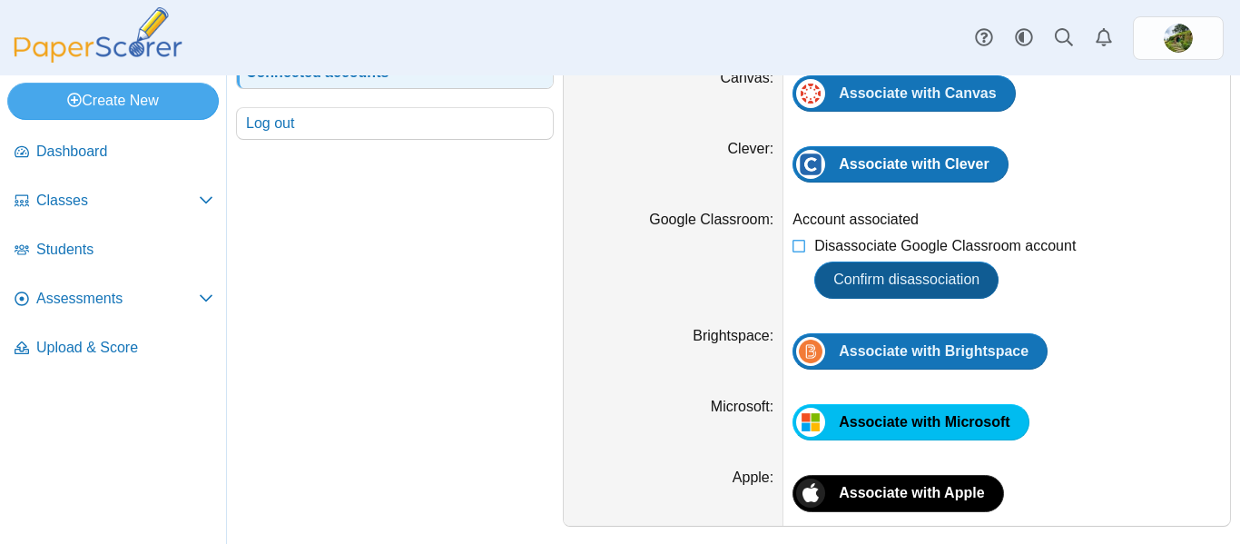
click at [861, 280] on span "Confirm disassociation" at bounding box center [906, 278] width 146 height 15
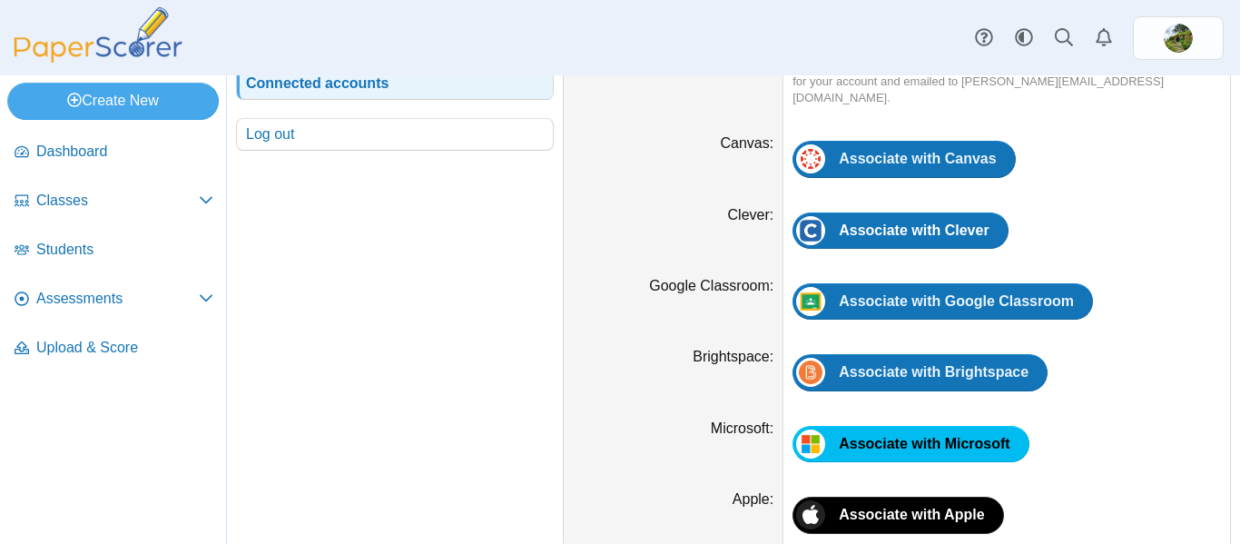
scroll to position [321, 0]
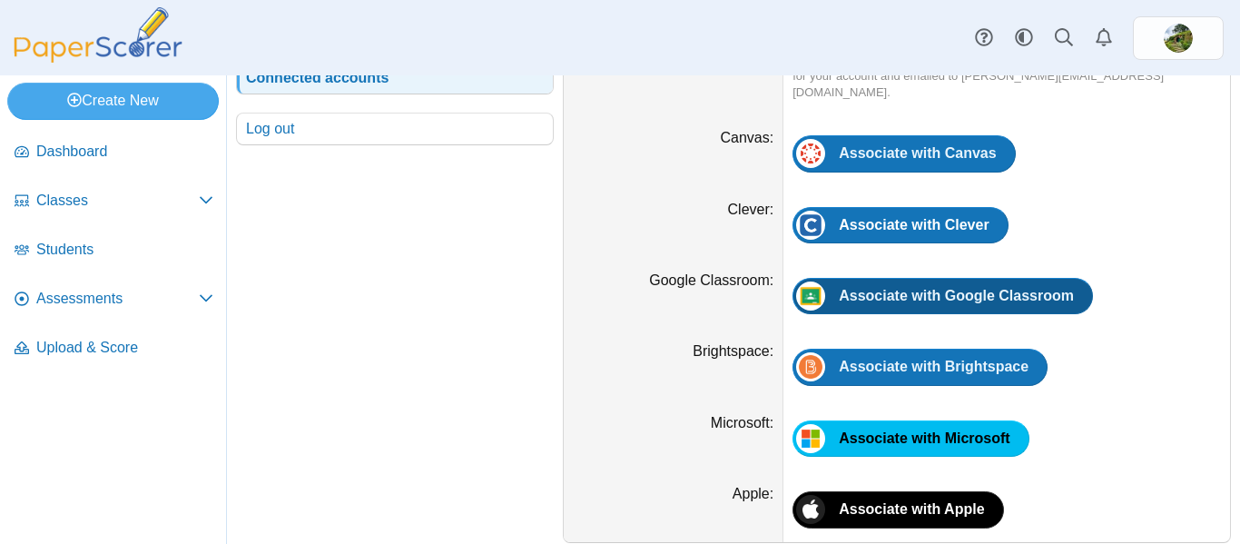
click at [991, 288] on span "Associate with Google Classroom" at bounding box center [956, 295] width 235 height 15
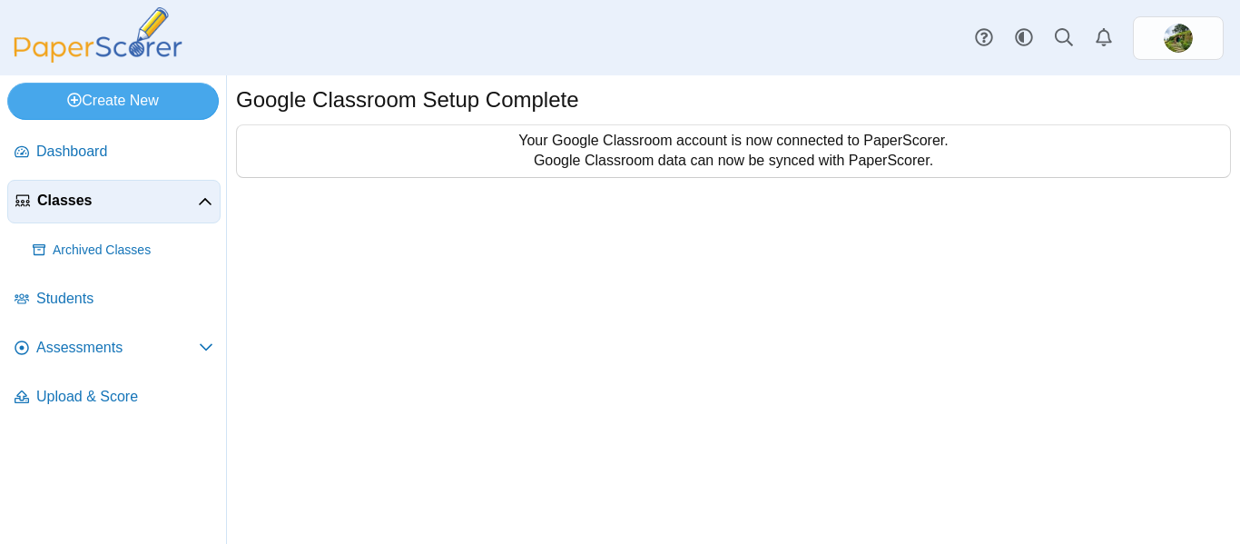
click at [107, 208] on span "Classes" at bounding box center [117, 201] width 161 height 20
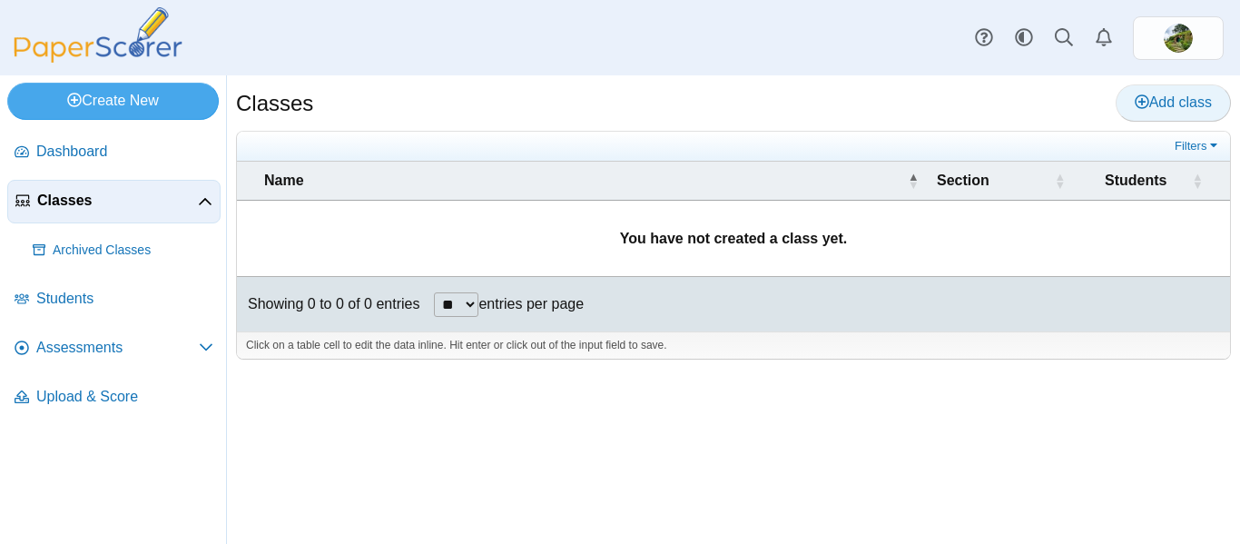
click at [1136, 109] on icon at bounding box center [1141, 101] width 15 height 15
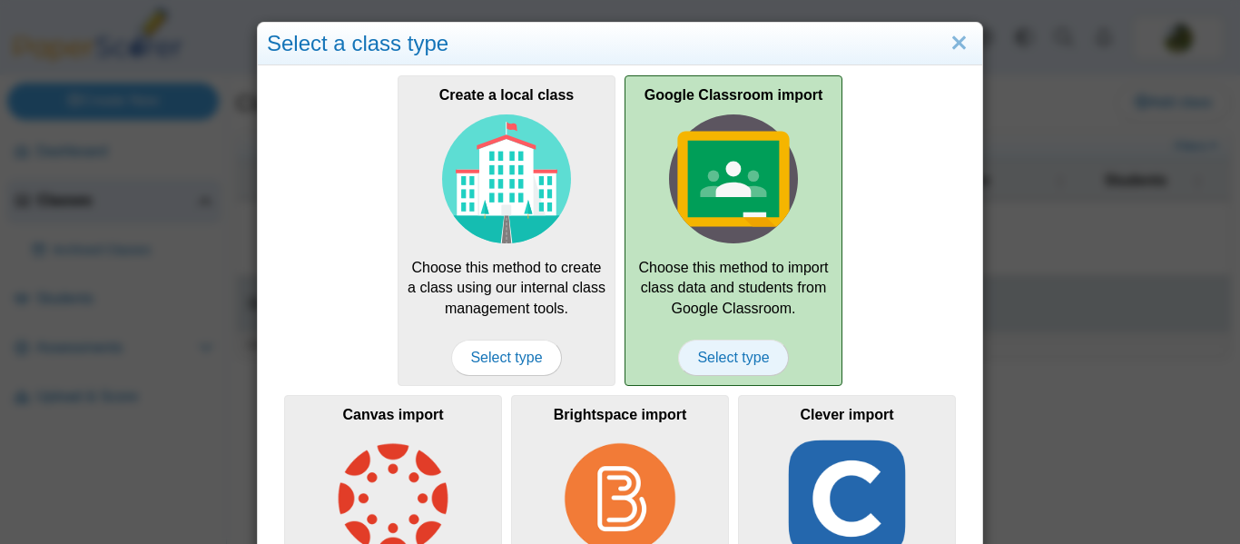
click at [704, 359] on span "Select type" at bounding box center [733, 357] width 110 height 36
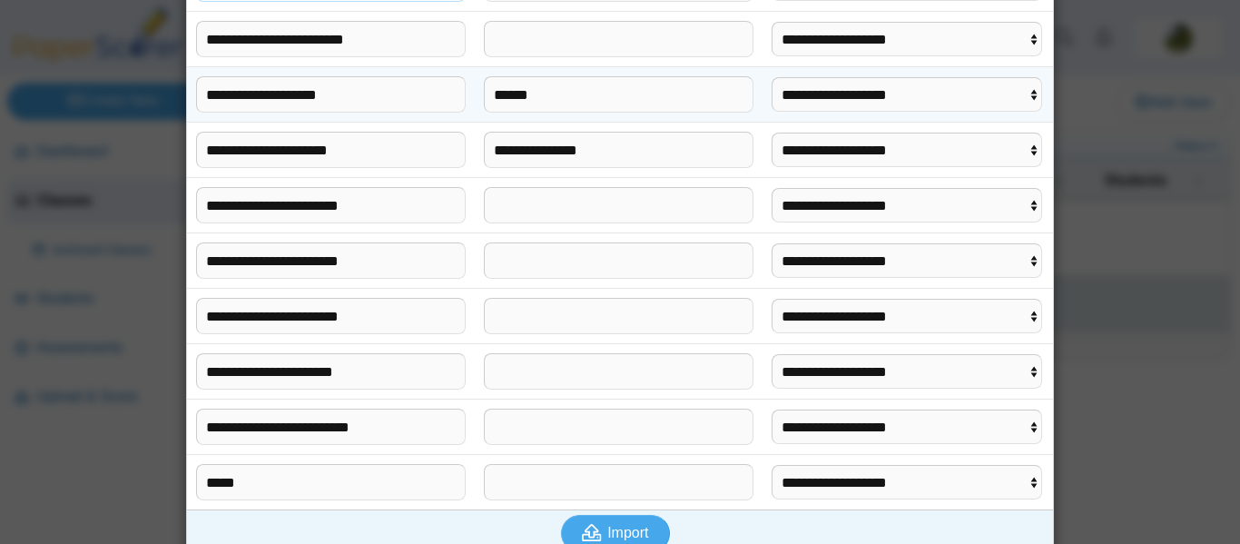
scroll to position [172, 0]
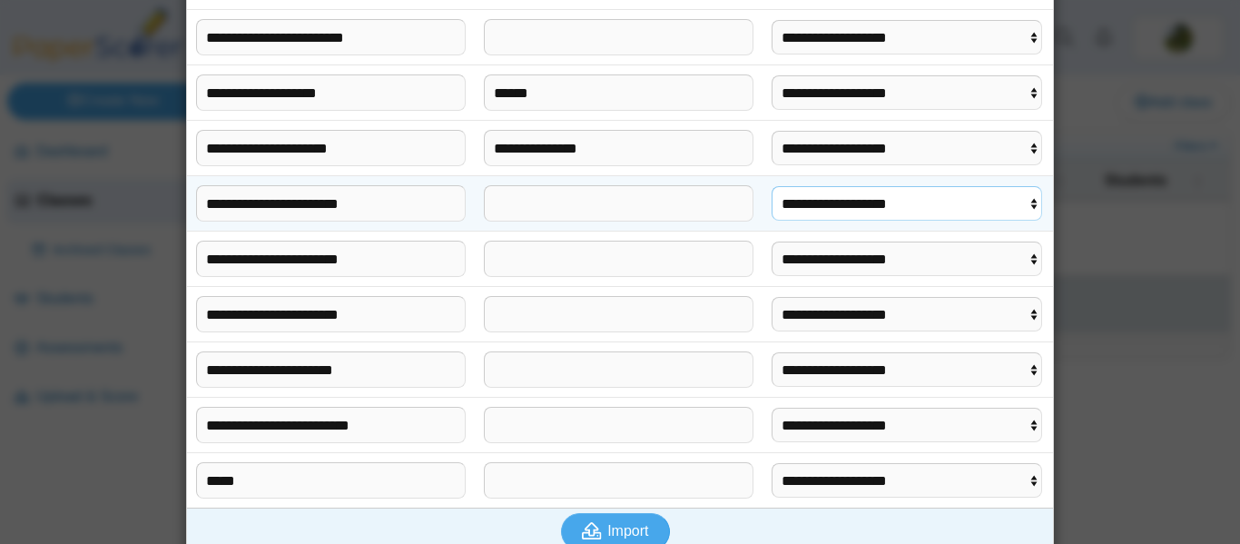
click at [945, 200] on select "**********" at bounding box center [906, 203] width 270 height 34
select select "**********"
click at [773, 186] on select "**********" at bounding box center [906, 203] width 270 height 34
click at [907, 260] on select "**********" at bounding box center [906, 258] width 270 height 34
select select "**********"
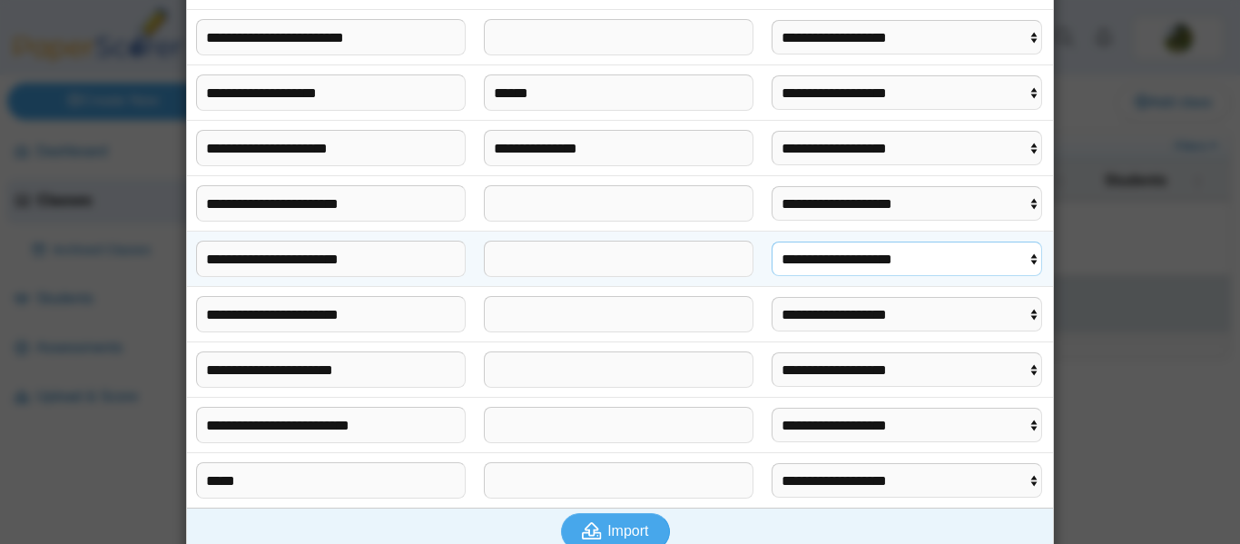
click at [773, 241] on select "**********" at bounding box center [906, 258] width 270 height 34
click at [905, 319] on select "**********" at bounding box center [906, 314] width 270 height 34
select select "**********"
click at [773, 297] on select "**********" at bounding box center [906, 314] width 270 height 34
click at [891, 375] on select "**********" at bounding box center [906, 369] width 270 height 34
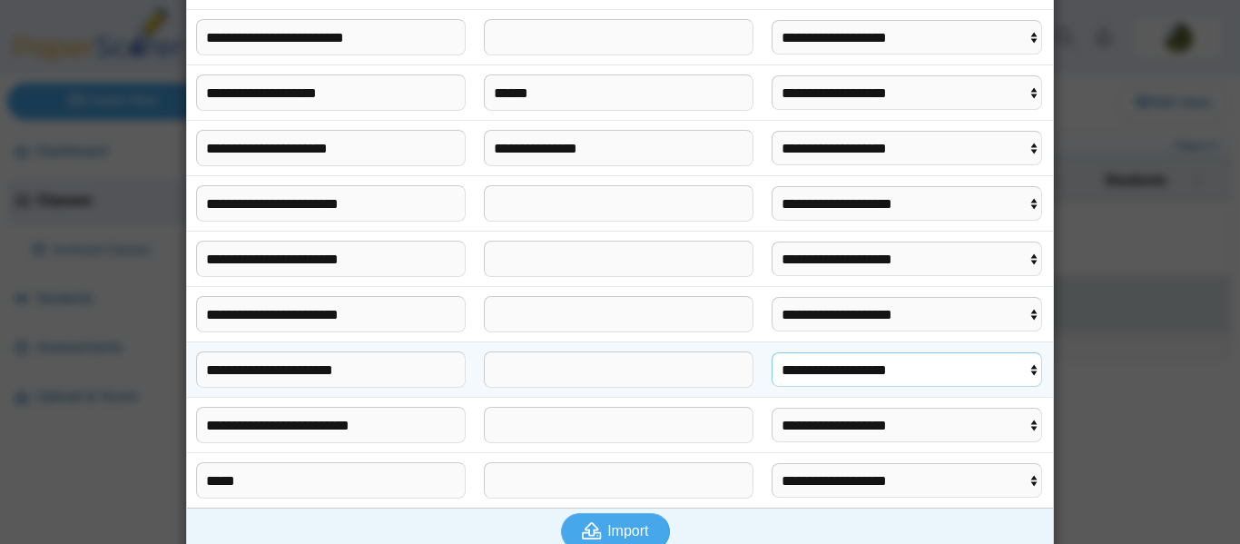
select select "**********"
click at [773, 352] on select "**********" at bounding box center [906, 369] width 270 height 34
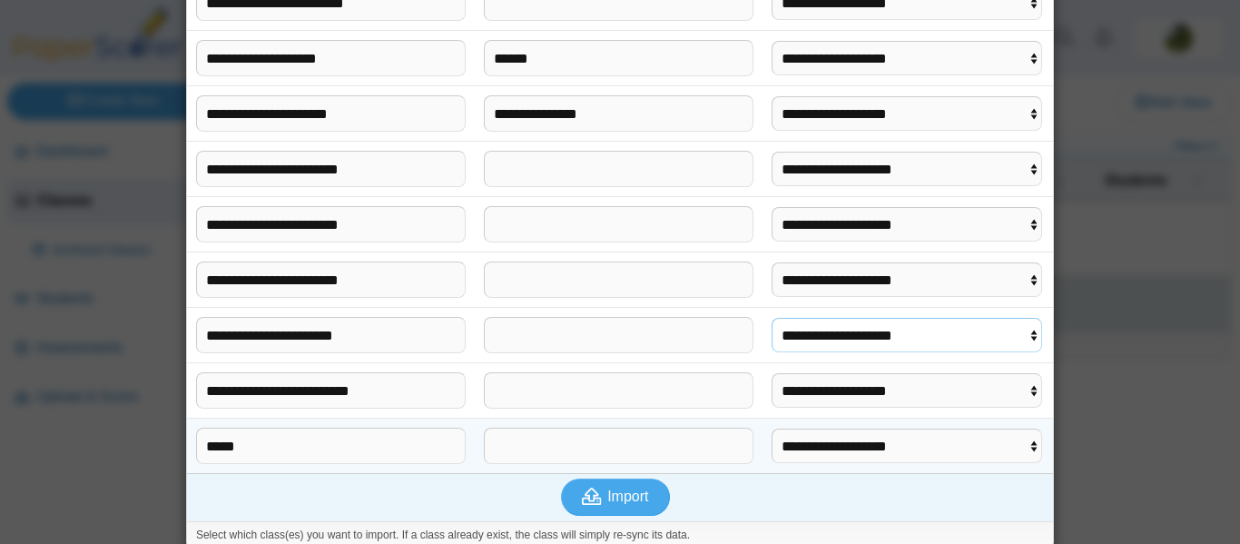
scroll to position [221, 0]
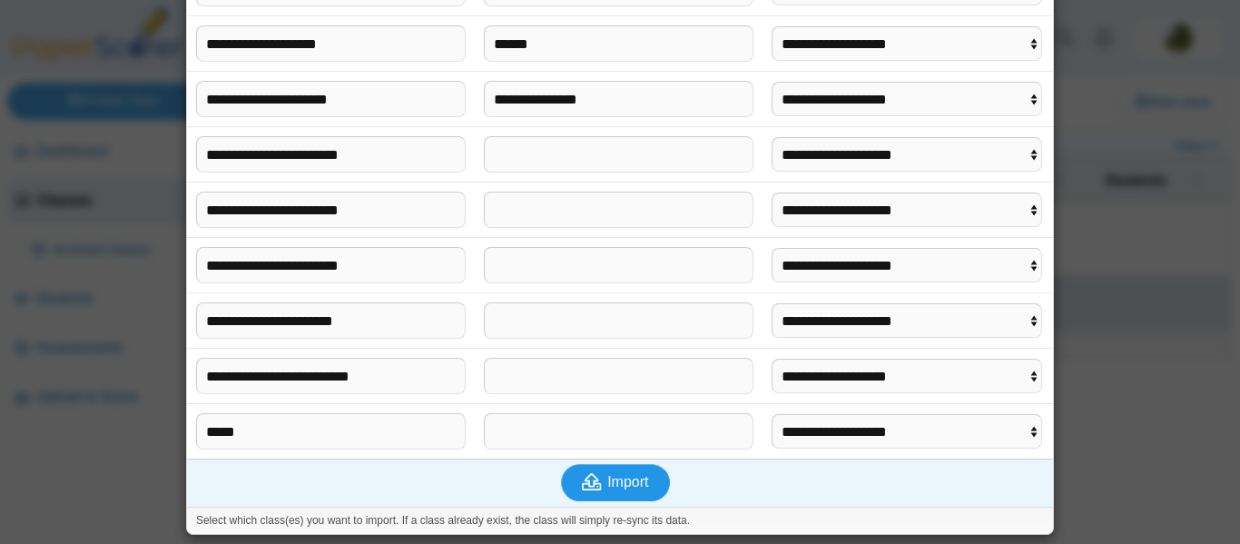
click at [626, 483] on span "Import" at bounding box center [627, 481] width 41 height 15
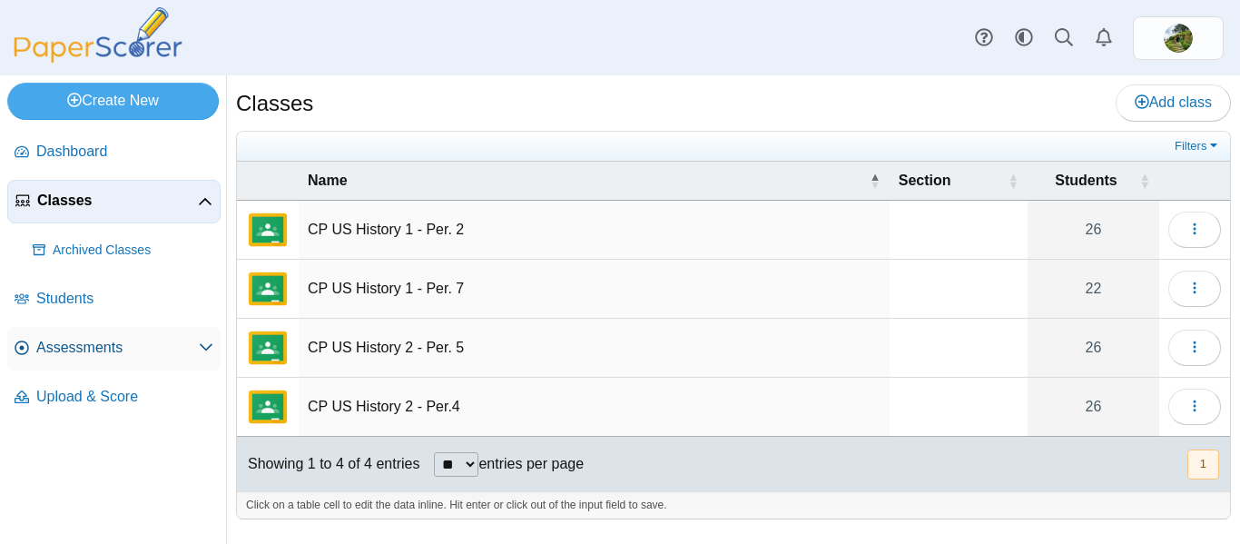
click at [168, 338] on span "Assessments" at bounding box center [117, 348] width 162 height 20
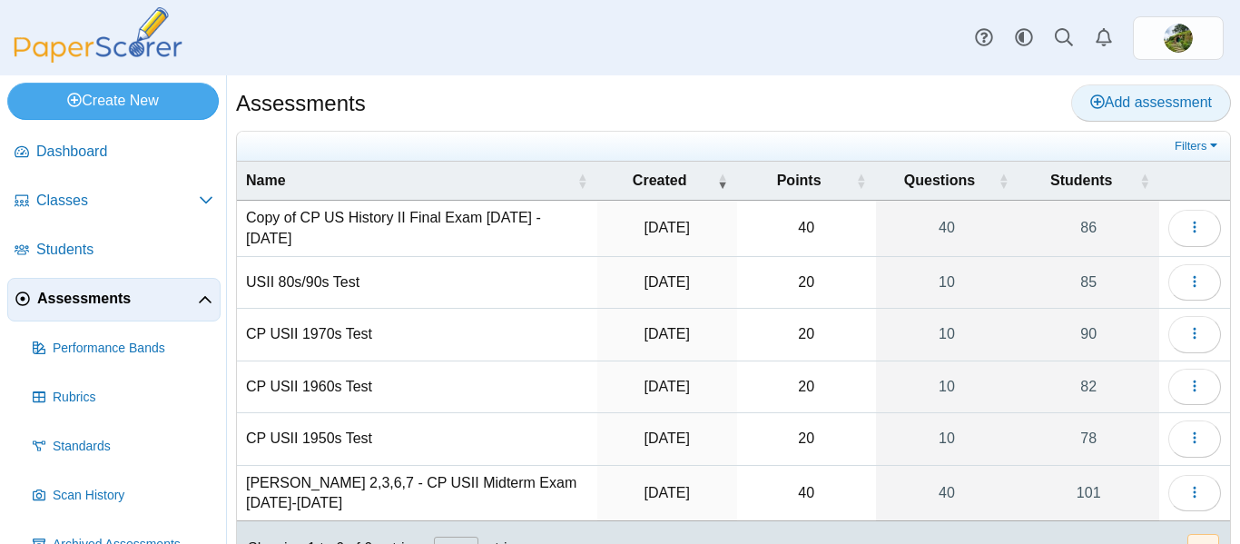
click at [1129, 103] on span "Add assessment" at bounding box center [1151, 101] width 122 height 15
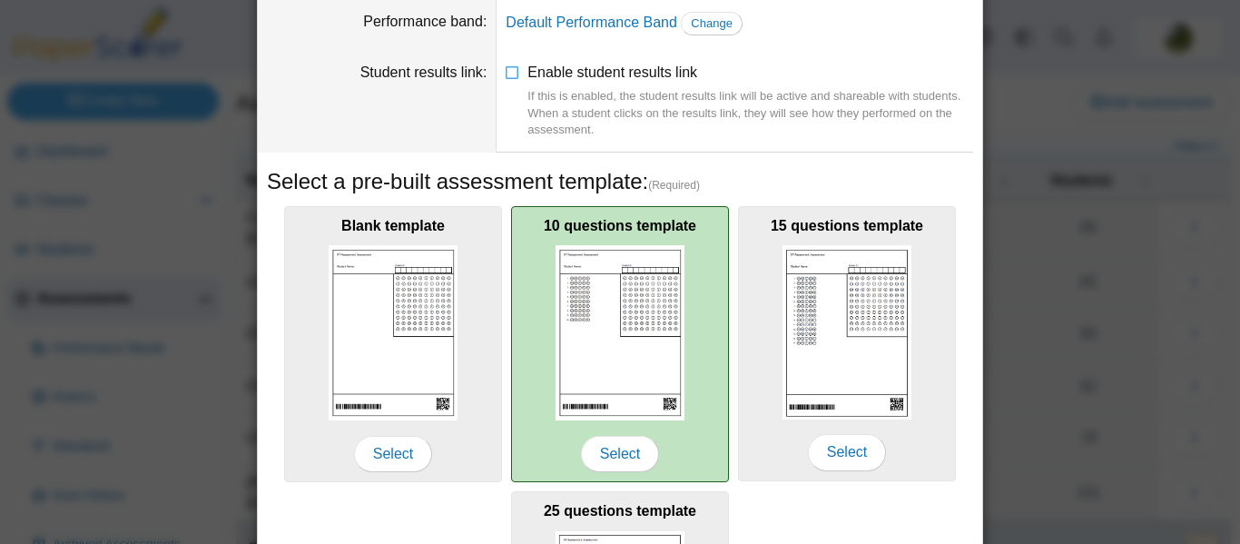
scroll to position [137, 0]
type input "**********"
click at [633, 453] on span "Select" at bounding box center [620, 453] width 78 height 36
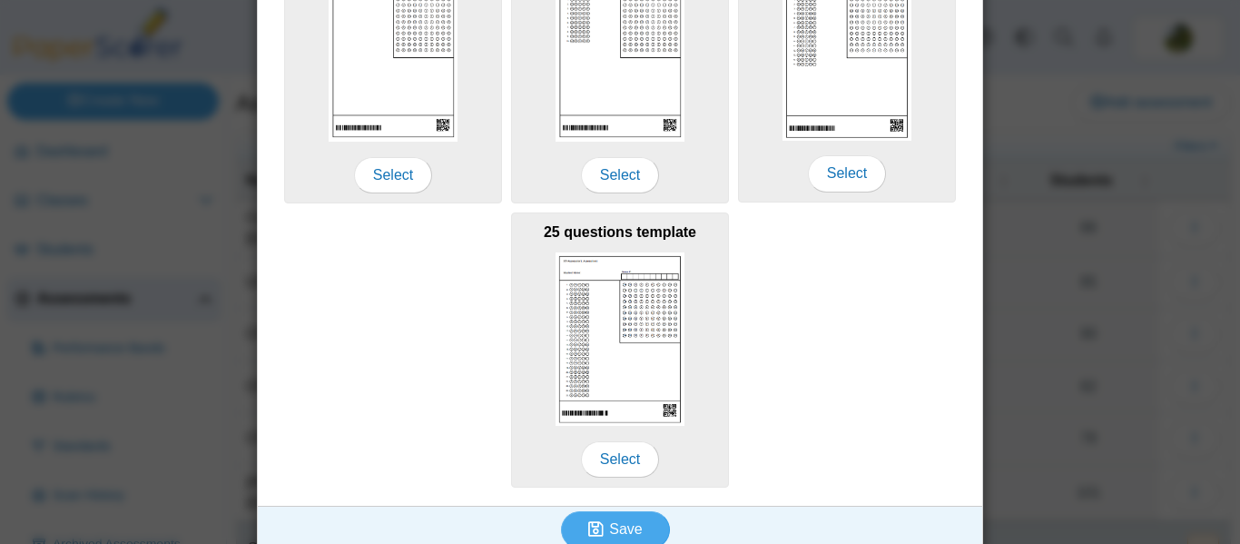
scroll to position [435, 0]
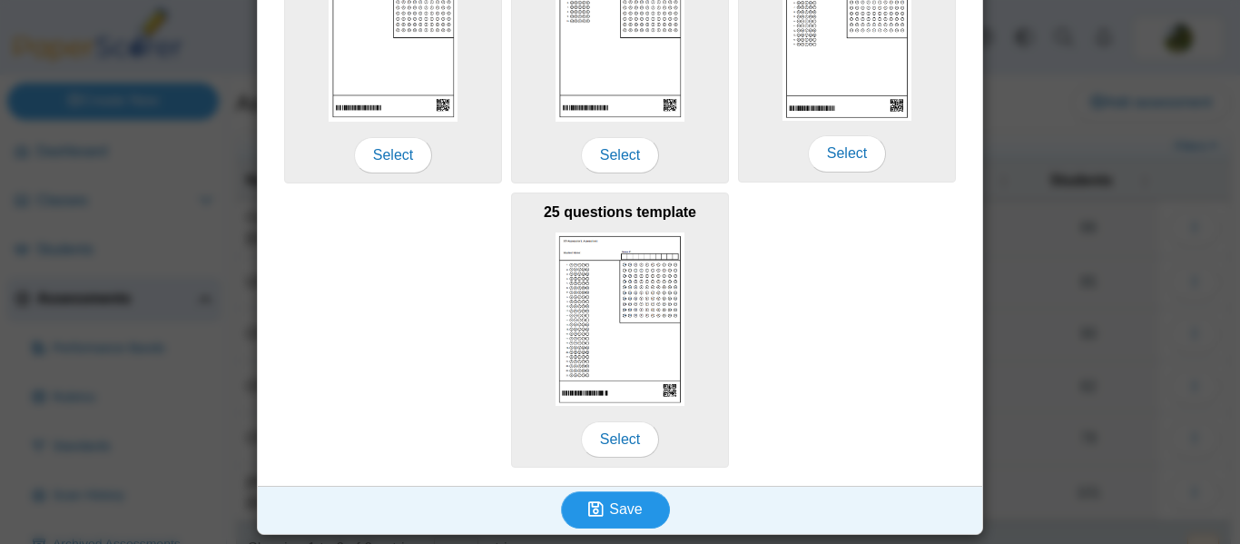
click at [655, 499] on button "Save" at bounding box center [615, 509] width 109 height 36
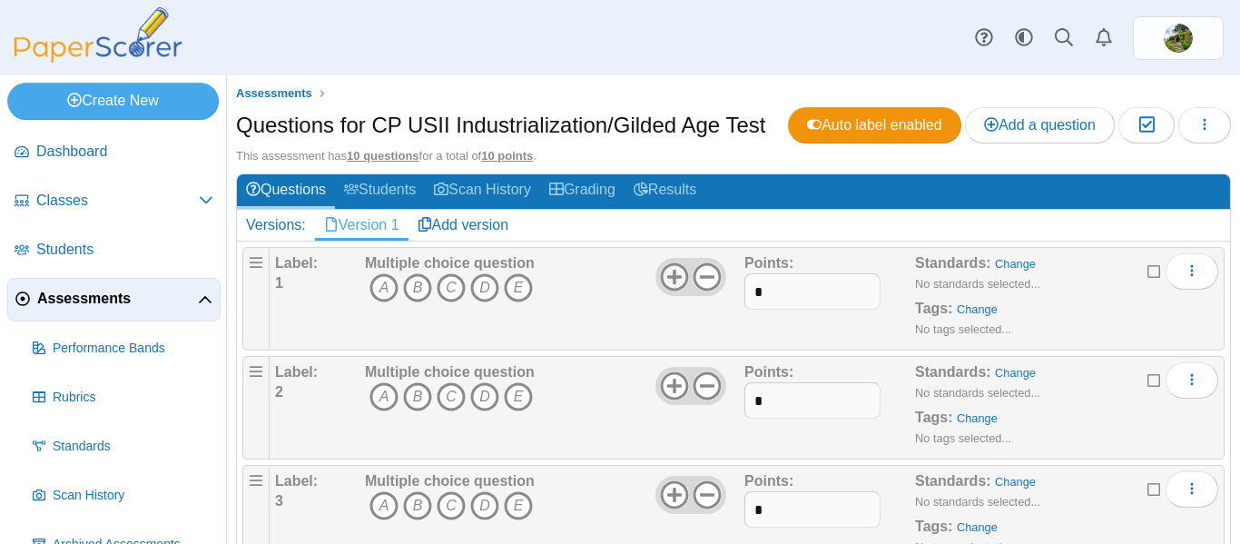
click at [682, 280] on icon at bounding box center [674, 276] width 29 height 29
click at [697, 279] on icon at bounding box center [706, 276] width 29 height 29
click at [762, 289] on input "*" at bounding box center [812, 291] width 136 height 36
type input "*"
click at [768, 397] on input "*" at bounding box center [812, 400] width 136 height 36
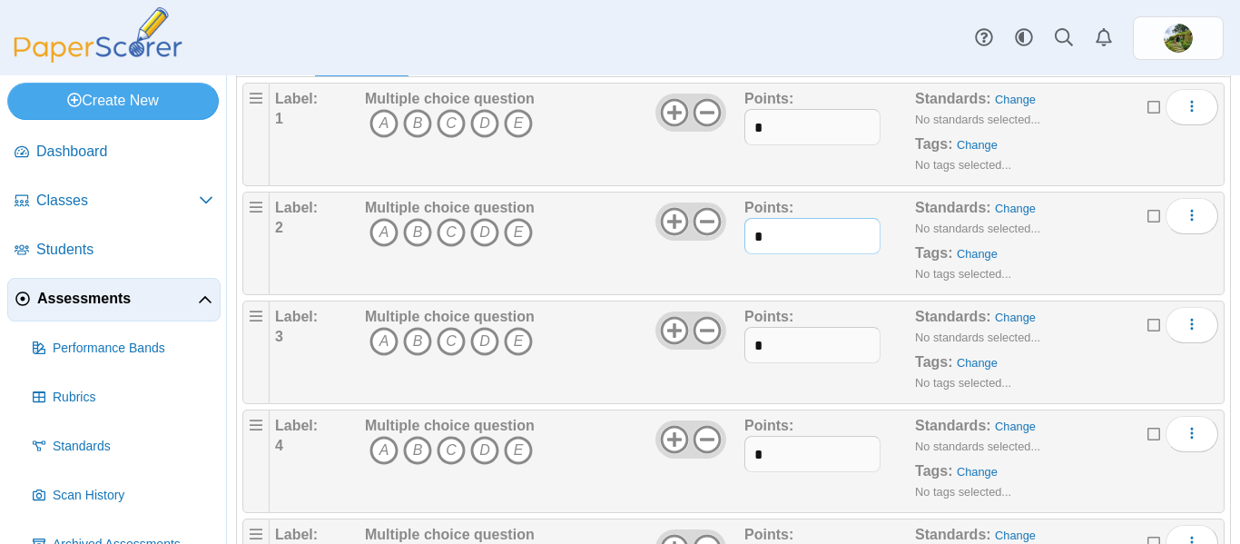
scroll to position [204, 0]
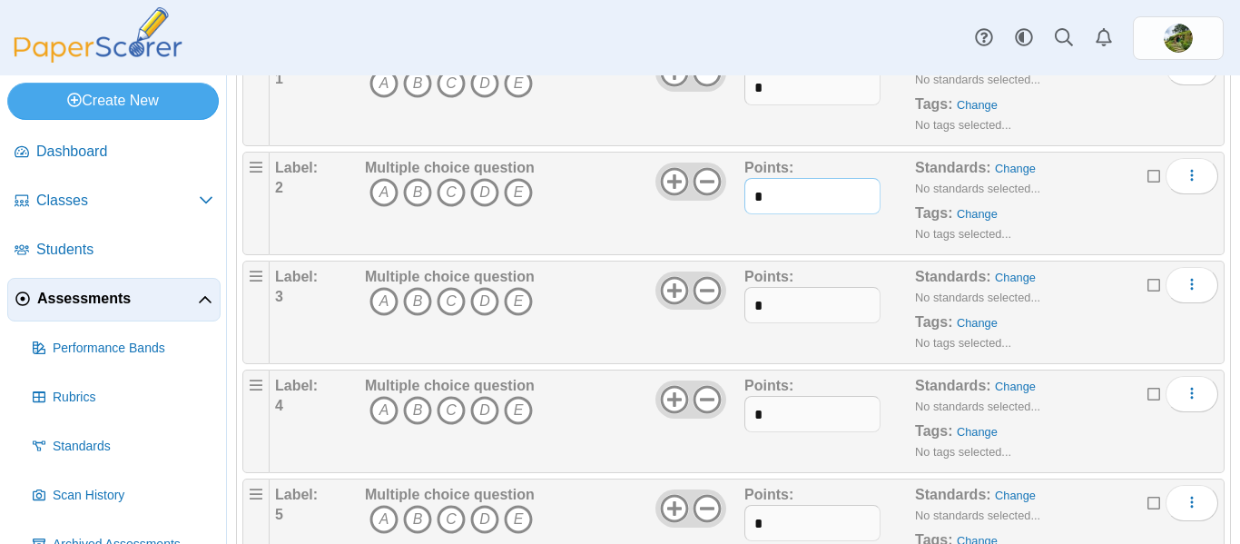
type input "*"
click at [772, 303] on input "*" at bounding box center [812, 305] width 136 height 36
type input "*"
click at [772, 417] on input "*" at bounding box center [812, 414] width 136 height 36
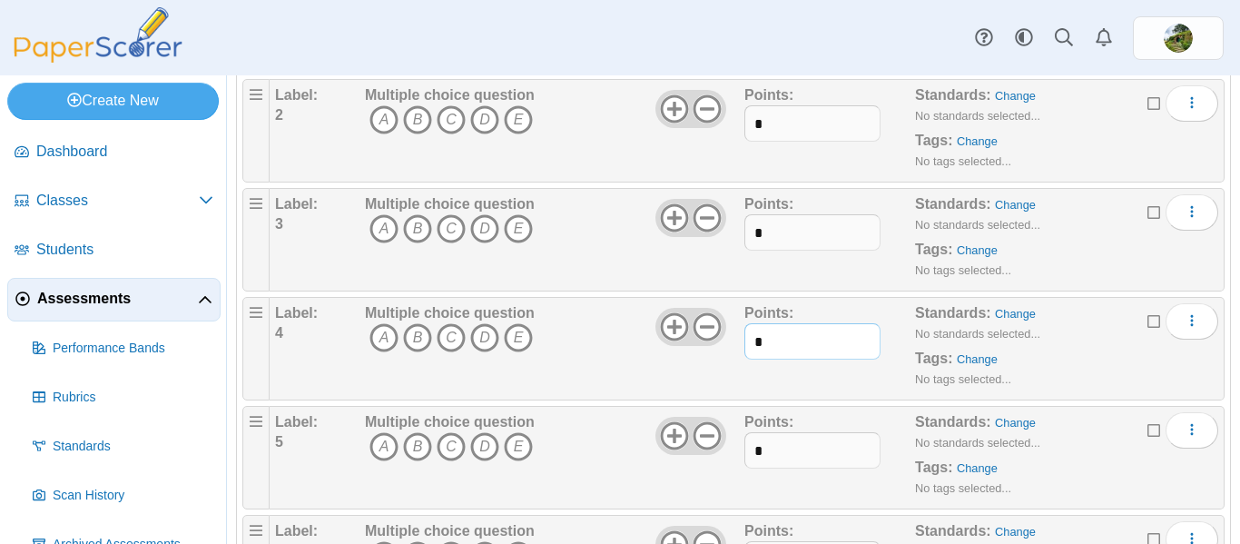
scroll to position [311, 0]
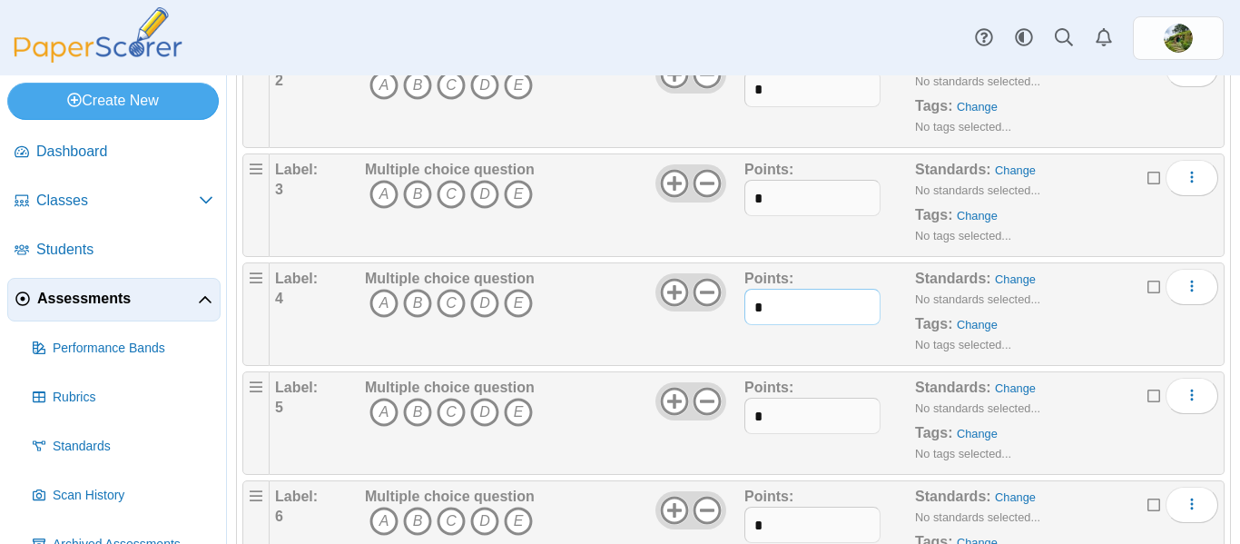
type input "*"
click at [769, 420] on input "*" at bounding box center [812, 415] width 136 height 36
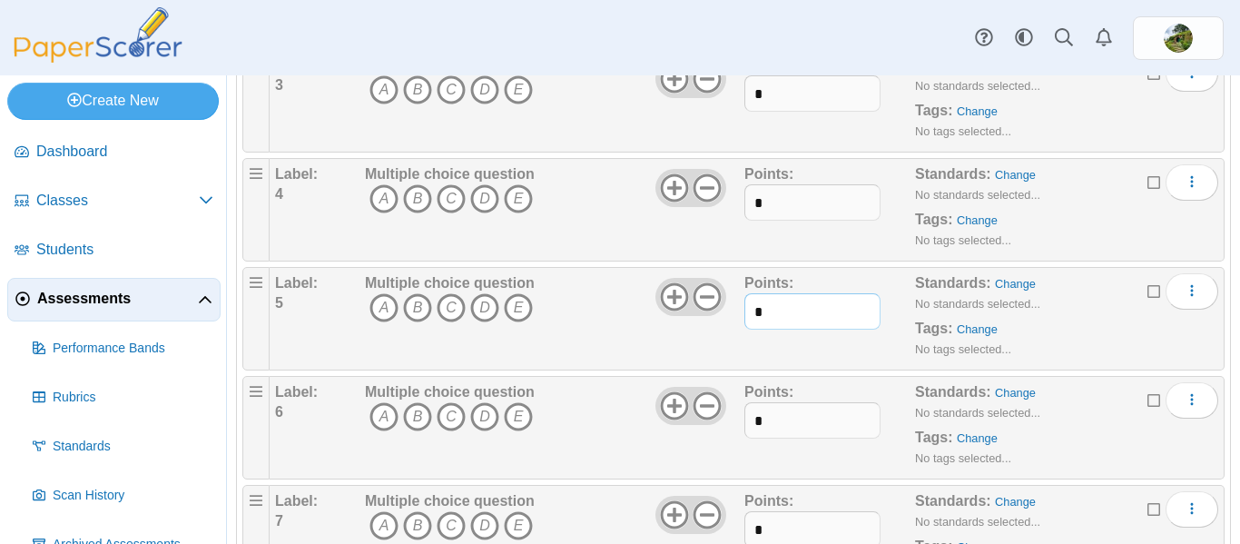
scroll to position [440, 0]
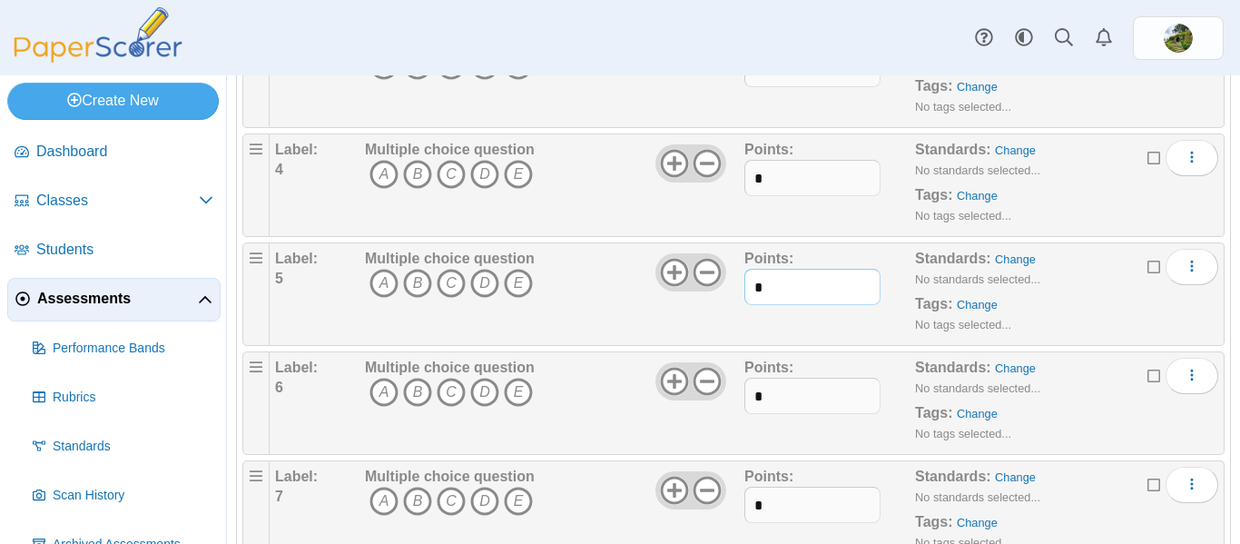
type input "*"
click at [760, 398] on input "*" at bounding box center [812, 396] width 136 height 36
type input "*"
click at [764, 506] on input "*" at bounding box center [812, 504] width 136 height 36
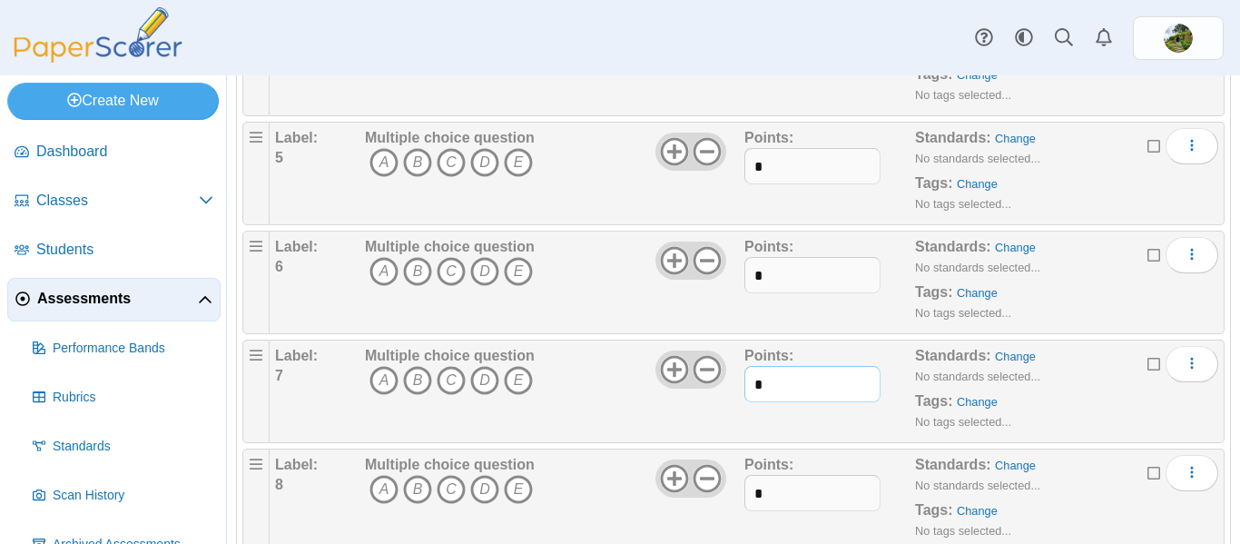
scroll to position [588, 0]
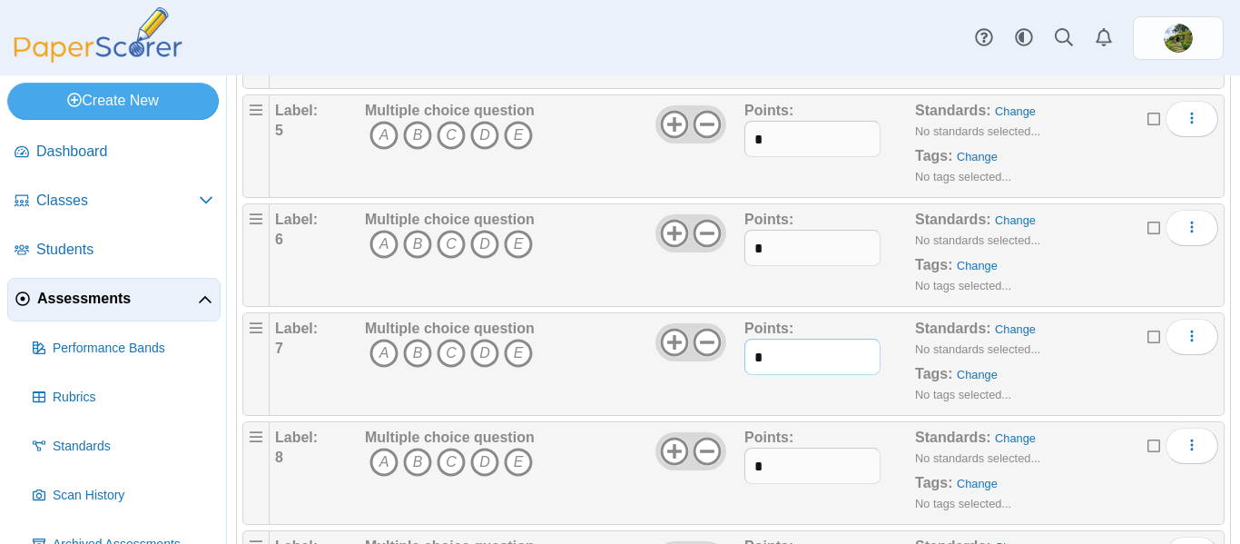
type input "*"
click at [762, 467] on input "*" at bounding box center [812, 465] width 136 height 36
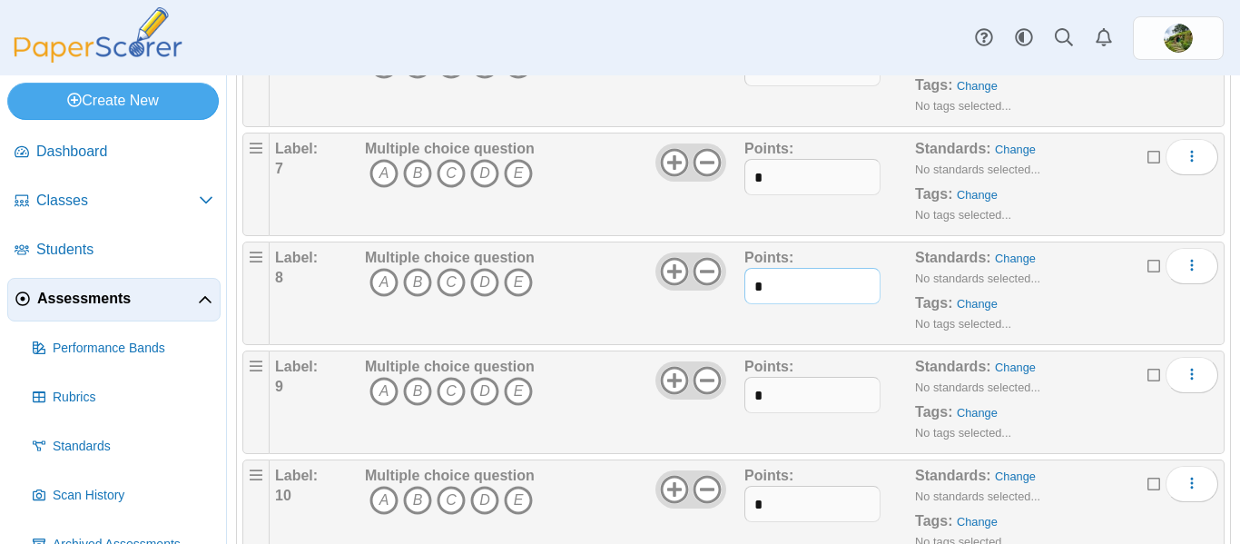
scroll to position [783, 0]
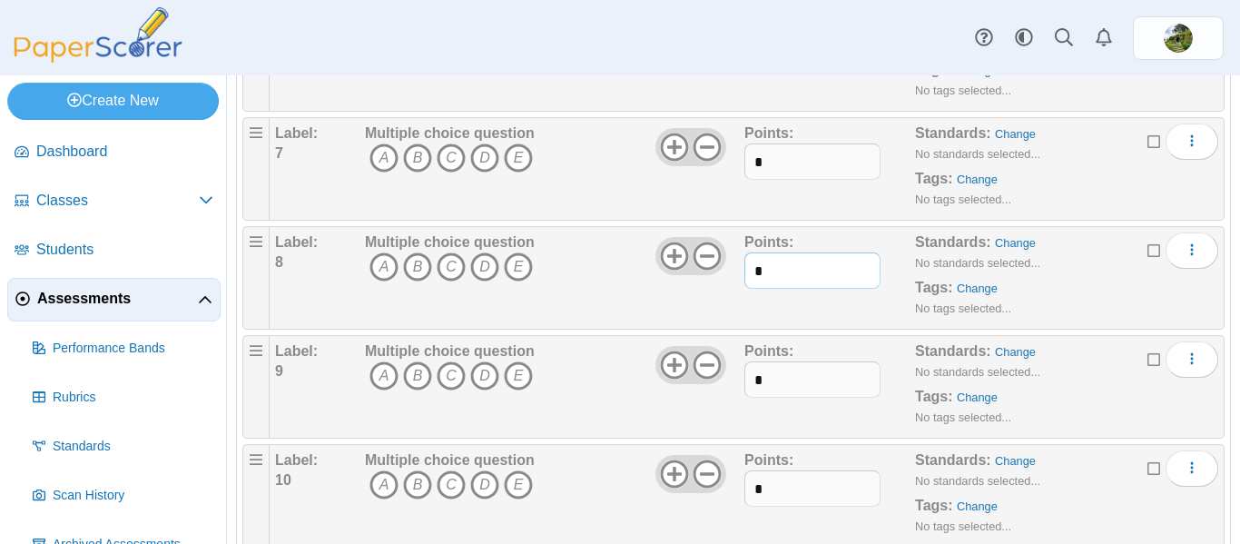
type input "*"
click at [777, 378] on input "*" at bounding box center [812, 379] width 136 height 36
type input "*"
click at [768, 495] on input "*" at bounding box center [812, 488] width 136 height 36
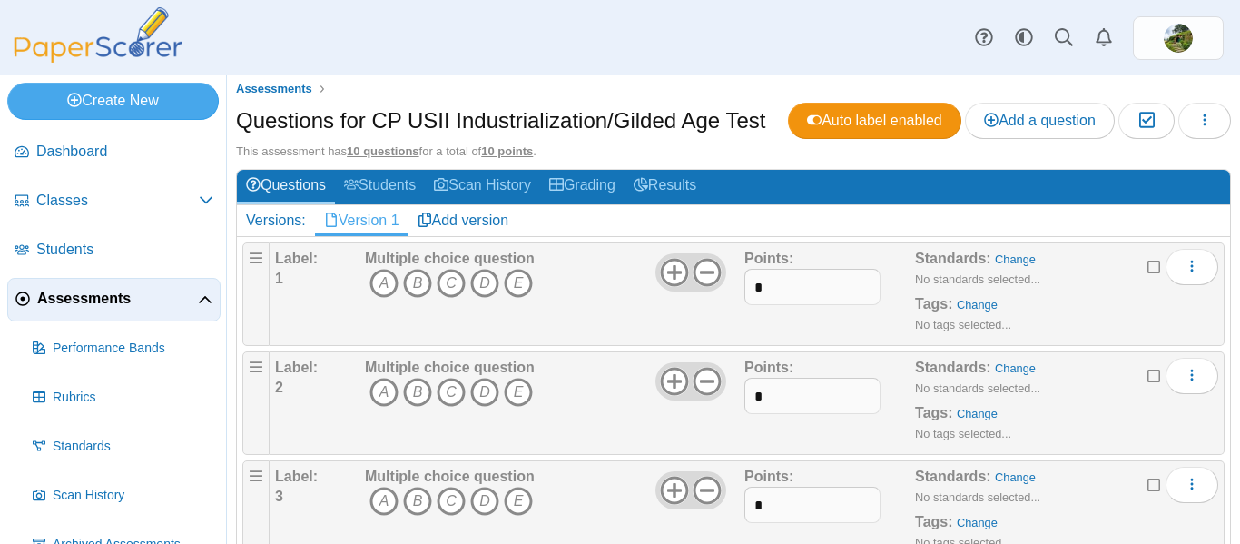
scroll to position [0, 0]
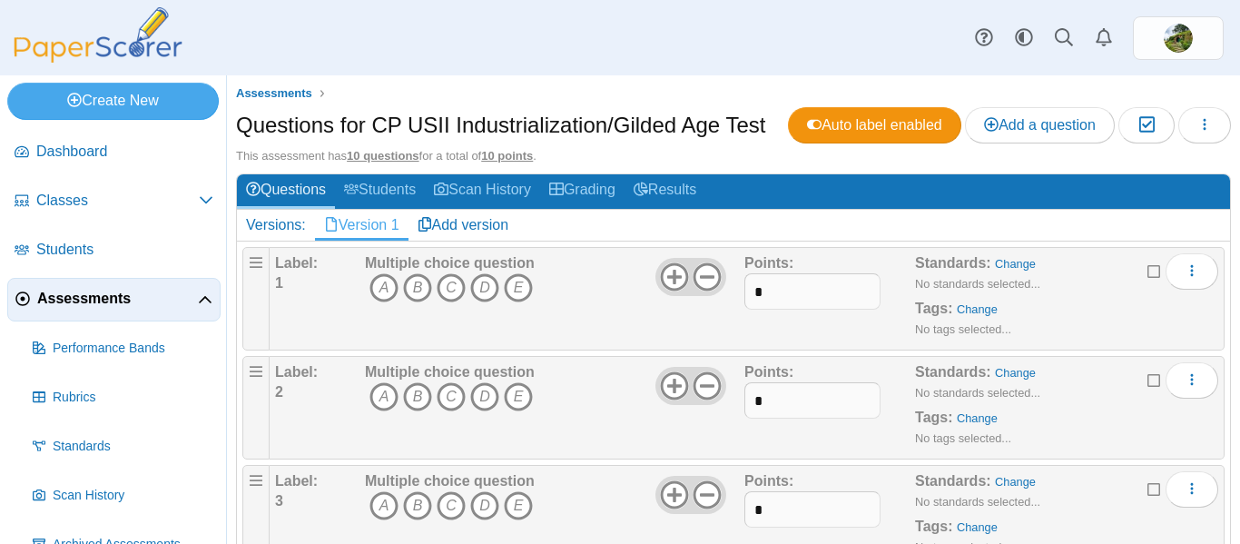
type input "*"
